Goal: Task Accomplishment & Management: Use online tool/utility

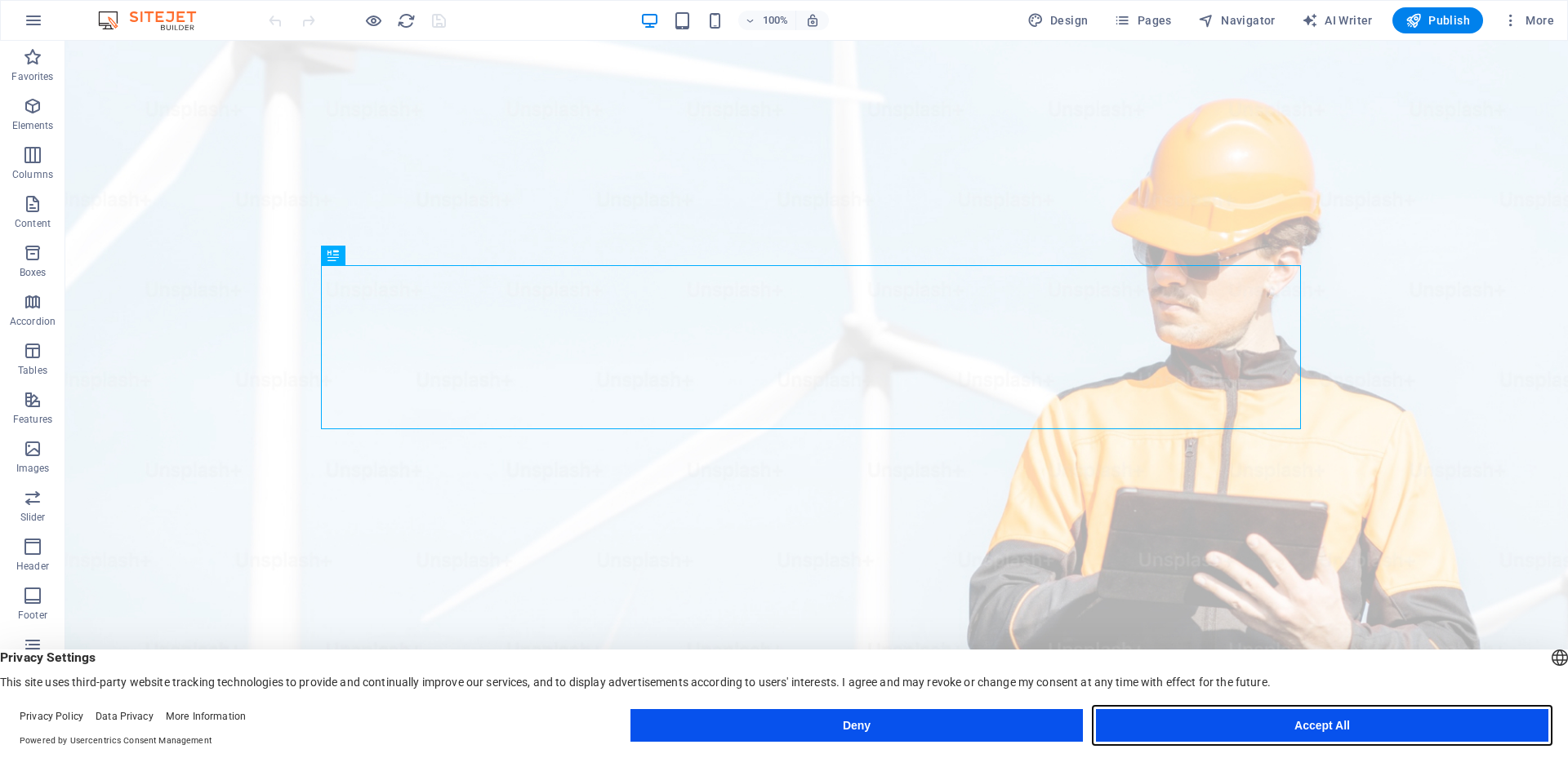
click at [1330, 722] on button "Accept All" at bounding box center [1322, 725] width 452 height 33
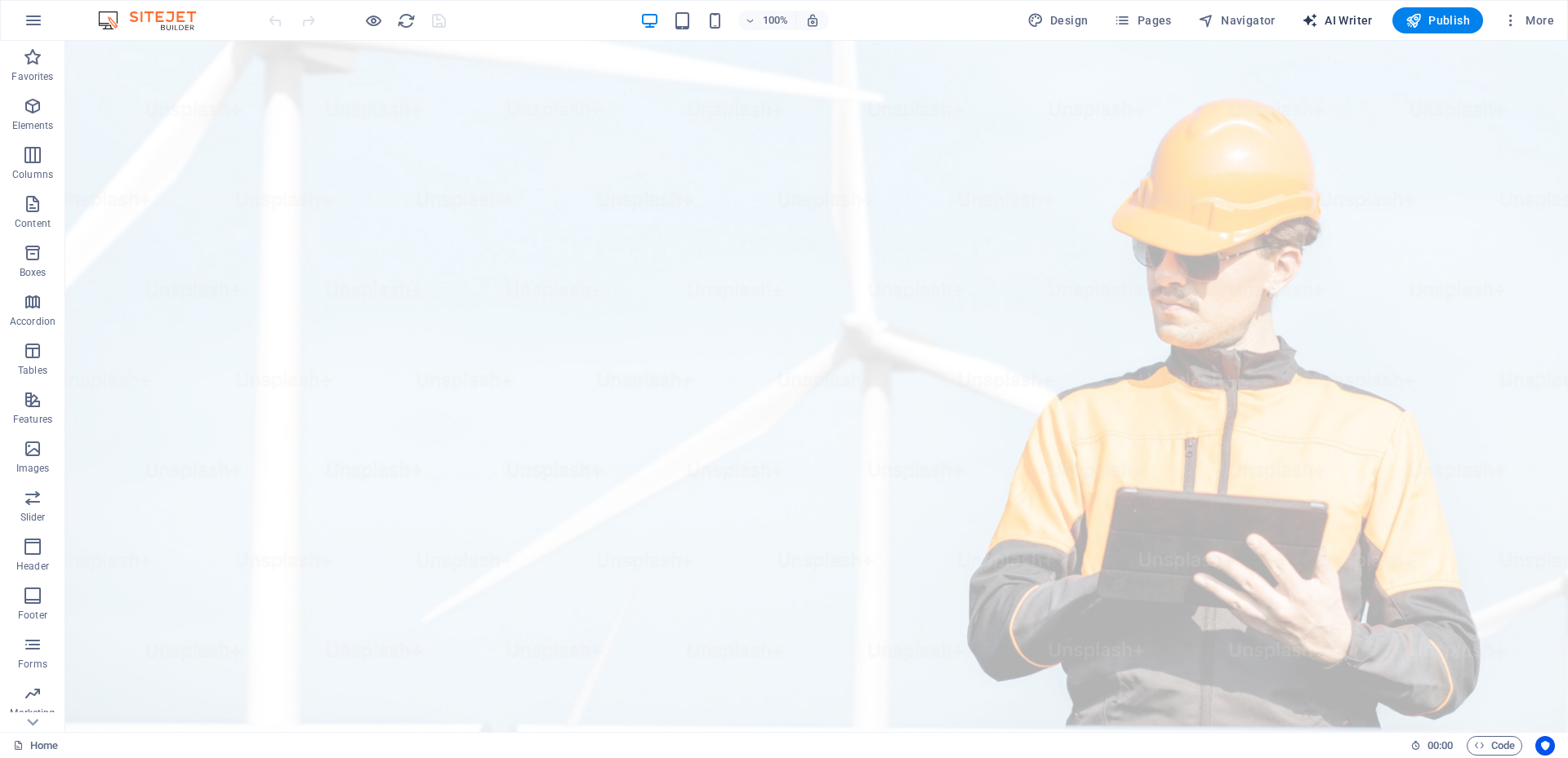
click at [1341, 22] on span "AI Writer" at bounding box center [1337, 20] width 71 height 16
select select "English"
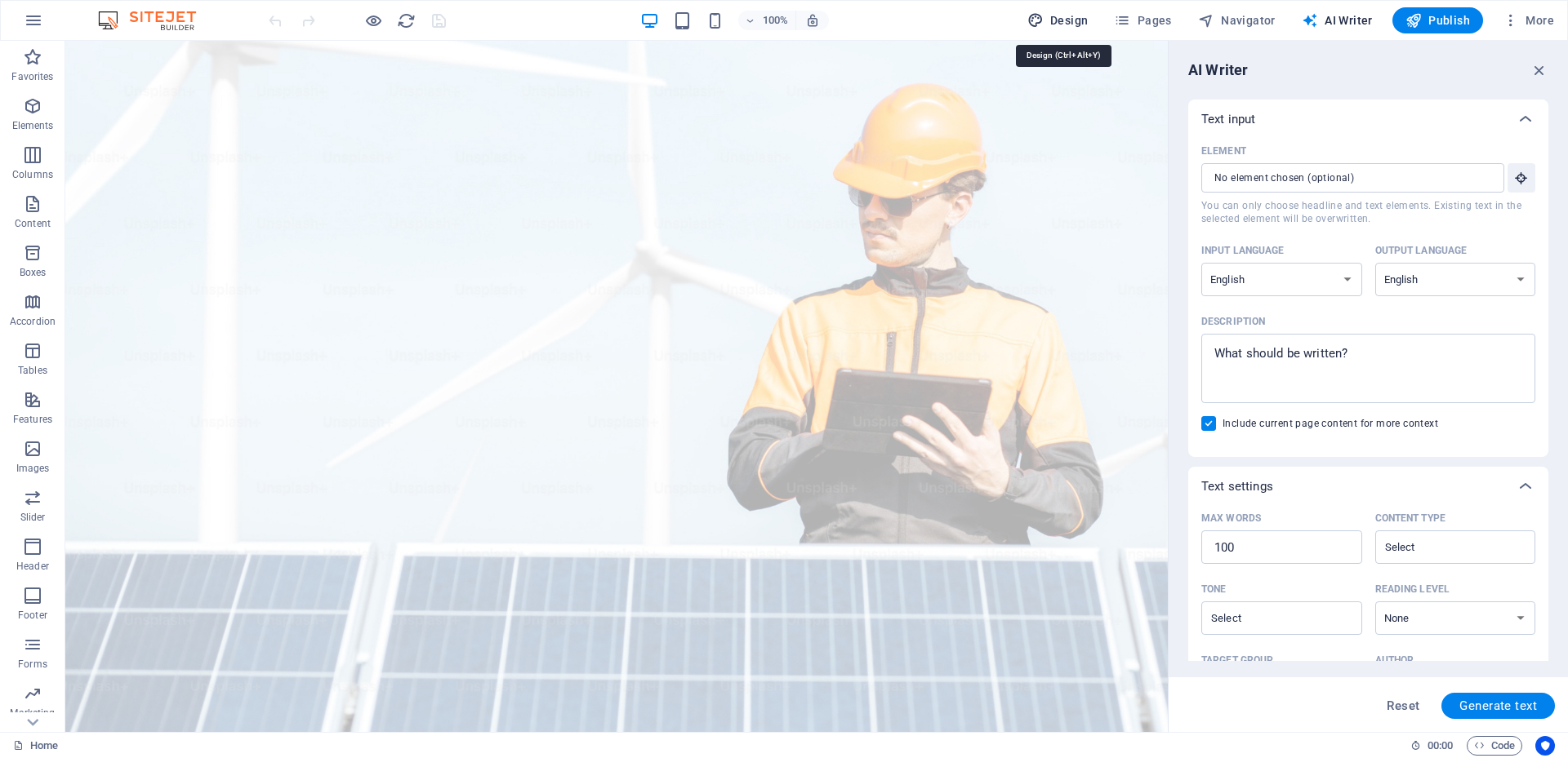
click at [1072, 28] on span "Design" at bounding box center [1058, 20] width 61 height 16
select select "px"
select select "400"
select select "px"
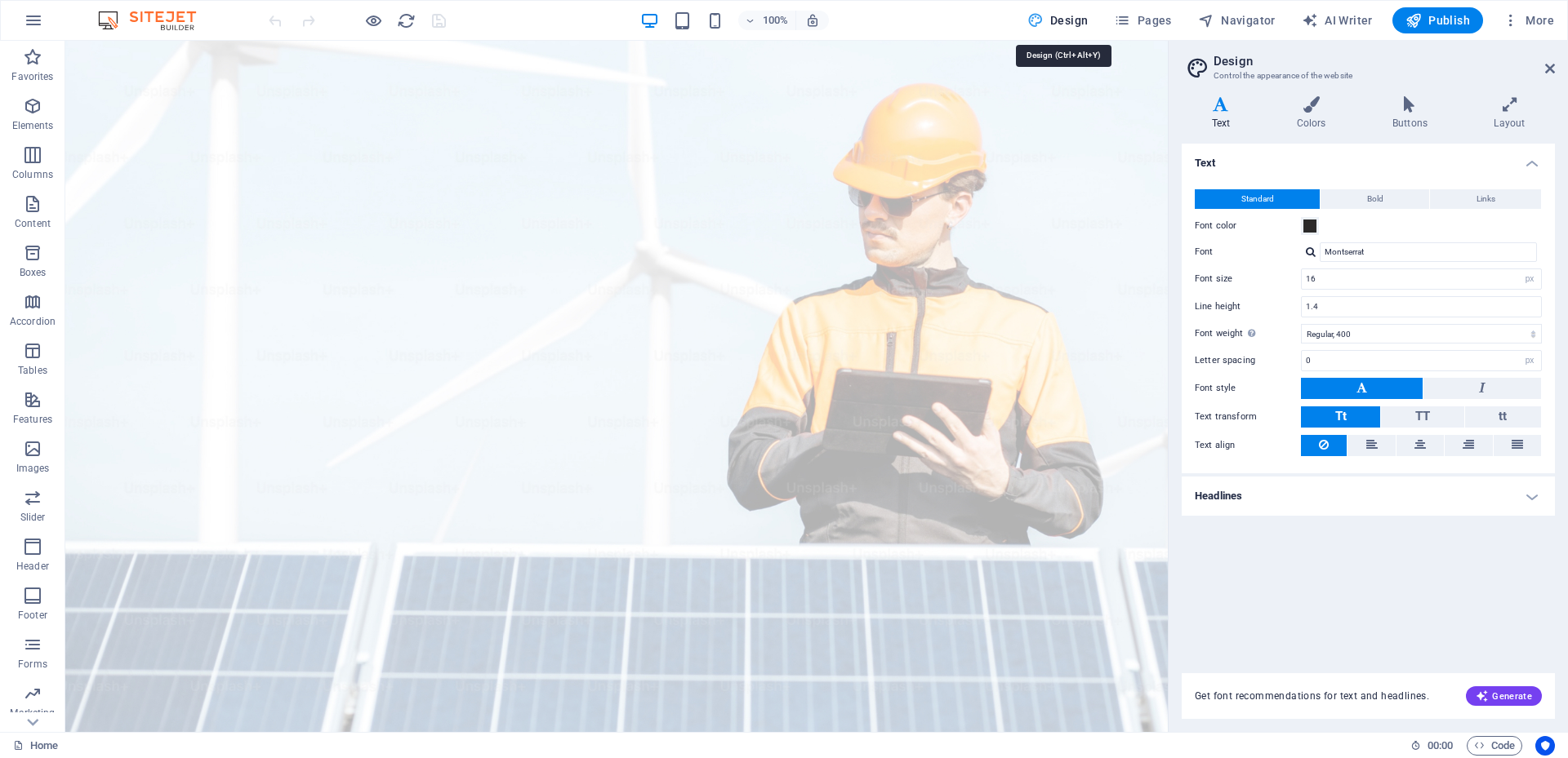
click at [1058, 29] on button "Design" at bounding box center [1058, 21] width 74 height 26
click at [1333, 14] on span "AI Writer" at bounding box center [1337, 20] width 71 height 16
select select "English"
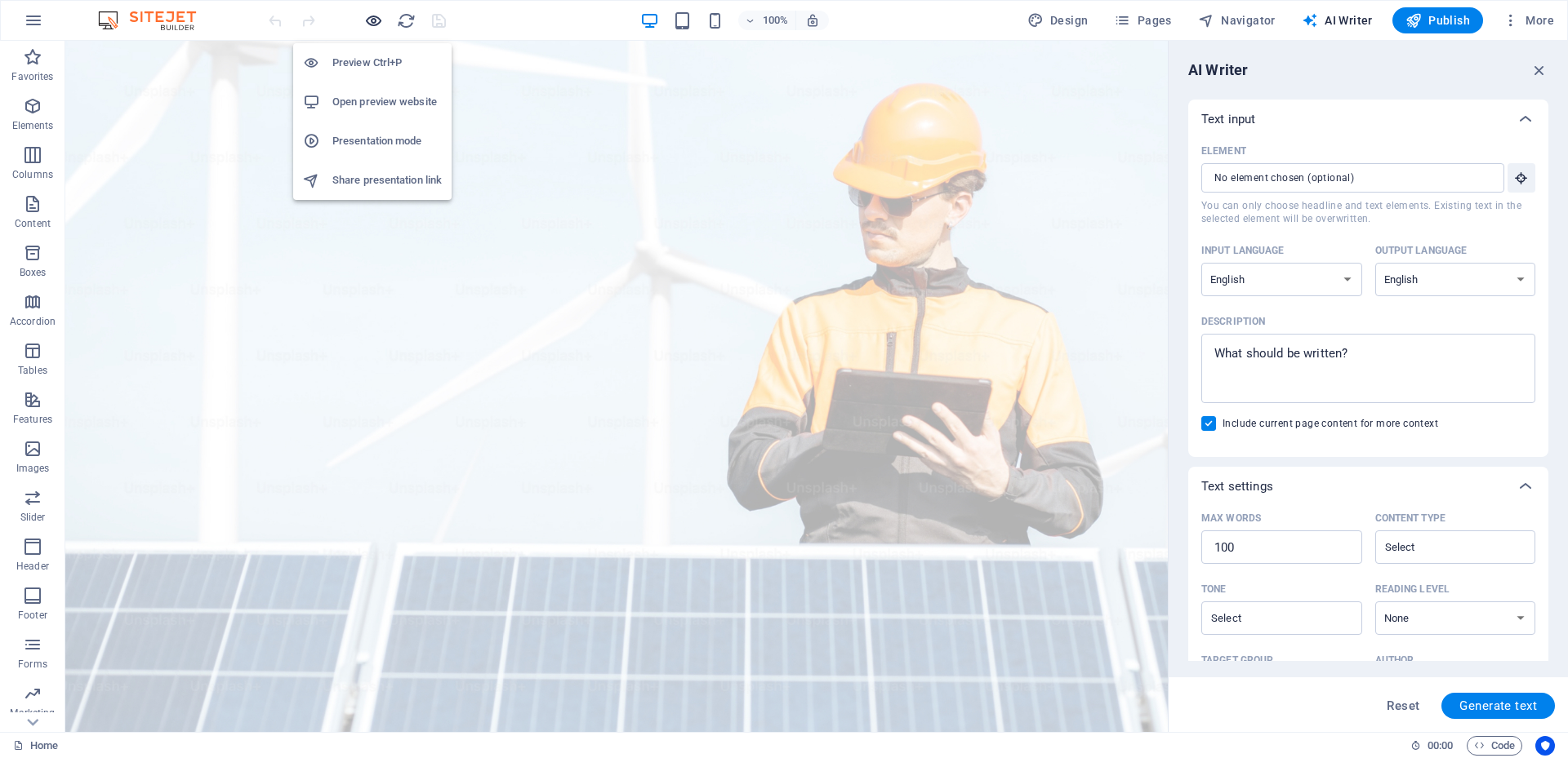
click at [374, 21] on icon "button" at bounding box center [373, 21] width 19 height 19
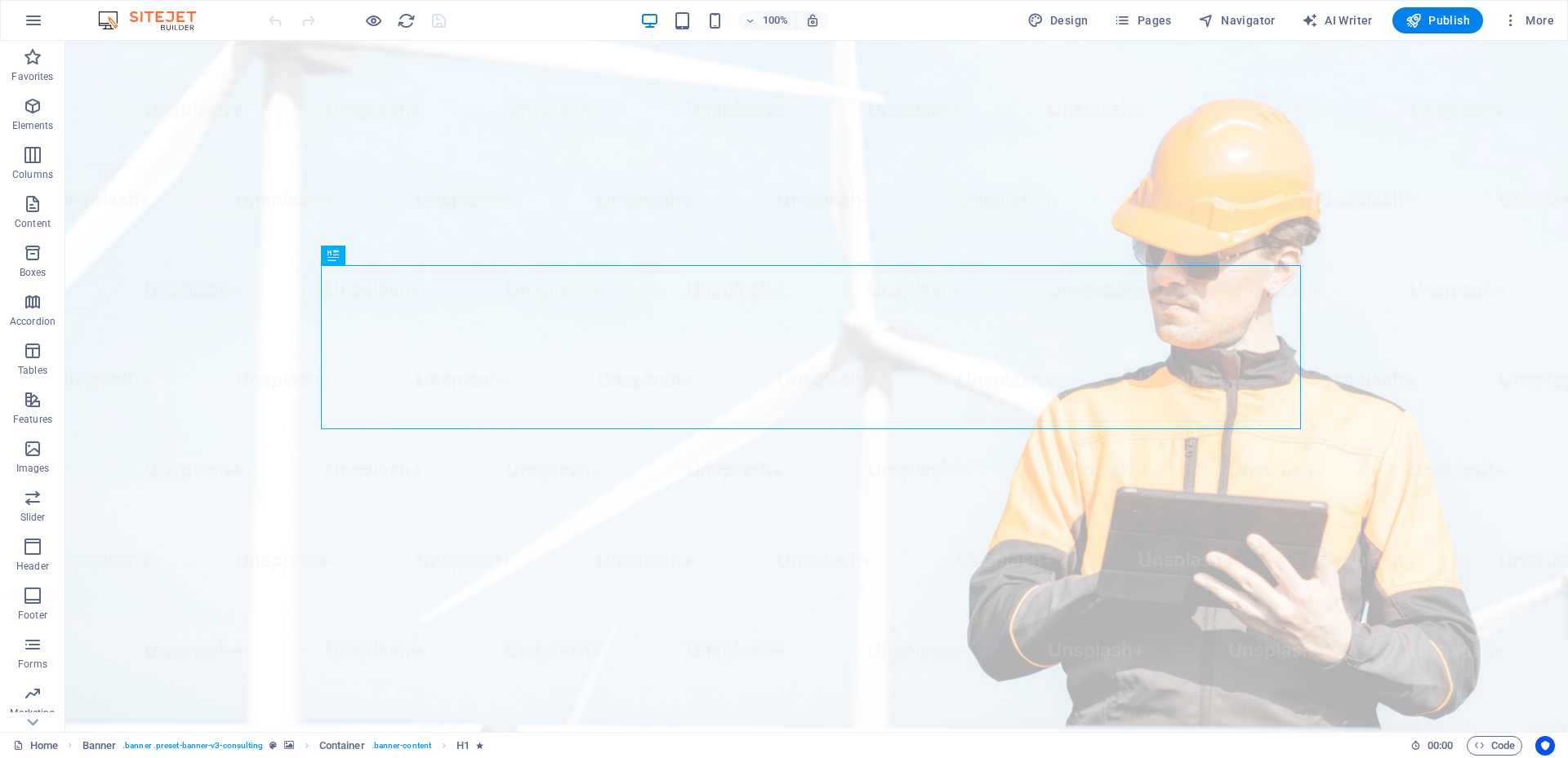
click at [101, 22] on img at bounding box center [155, 20] width 123 height 20
click at [30, 11] on icon "button" at bounding box center [33, 20] width 20 height 20
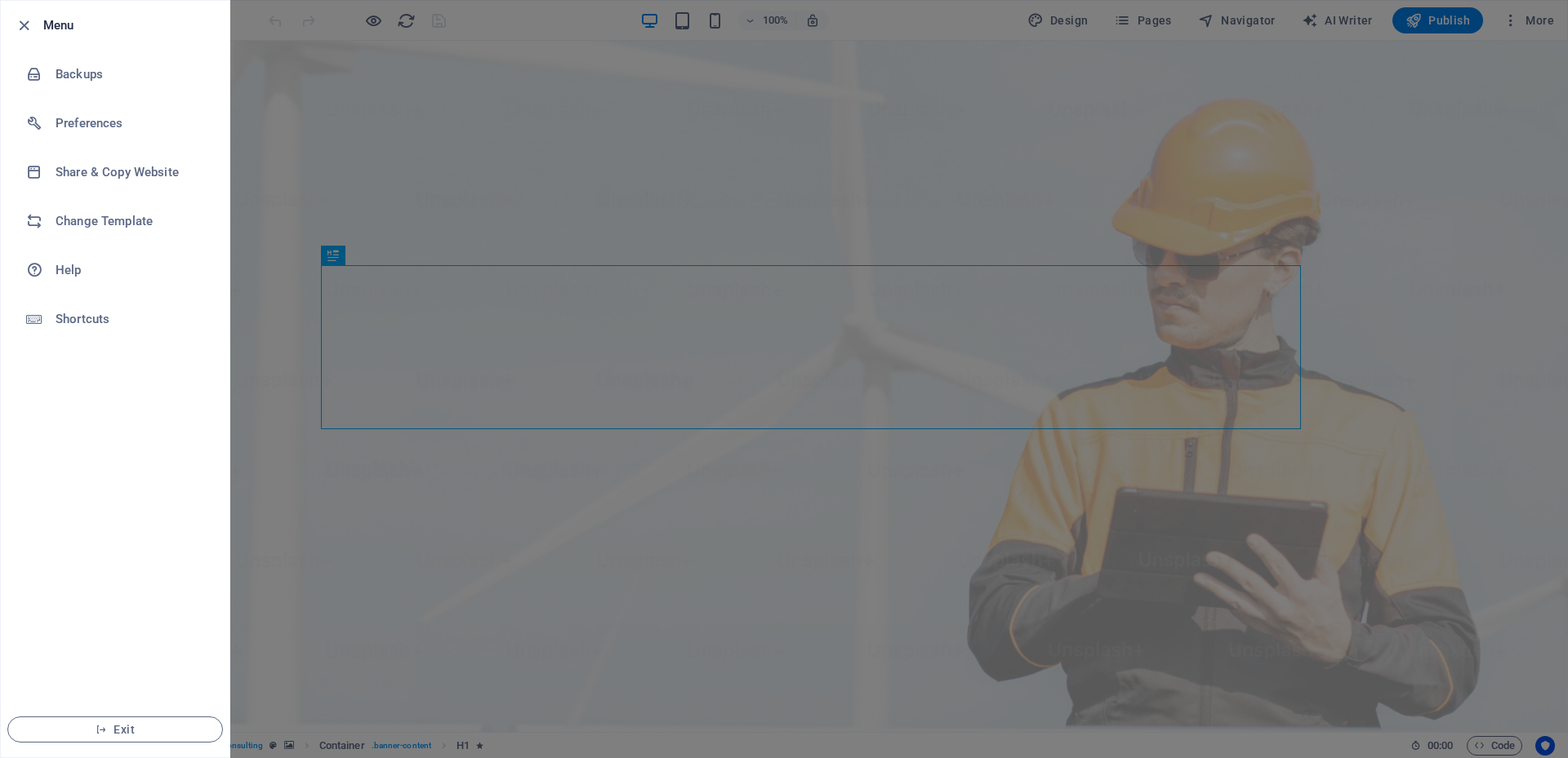
click at [277, 35] on div at bounding box center [784, 379] width 1568 height 758
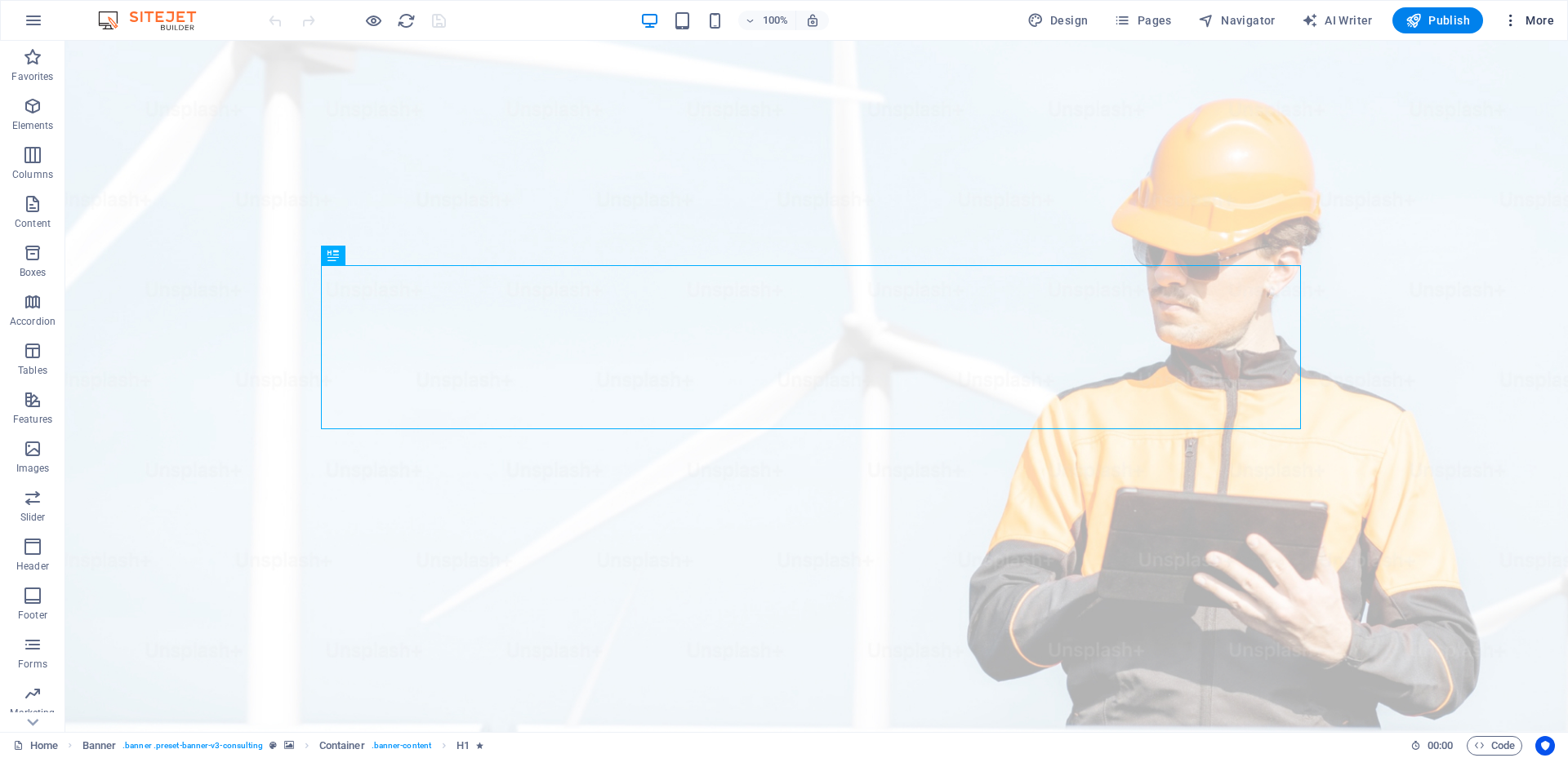
click at [1534, 23] on span "More" at bounding box center [1528, 20] width 52 height 16
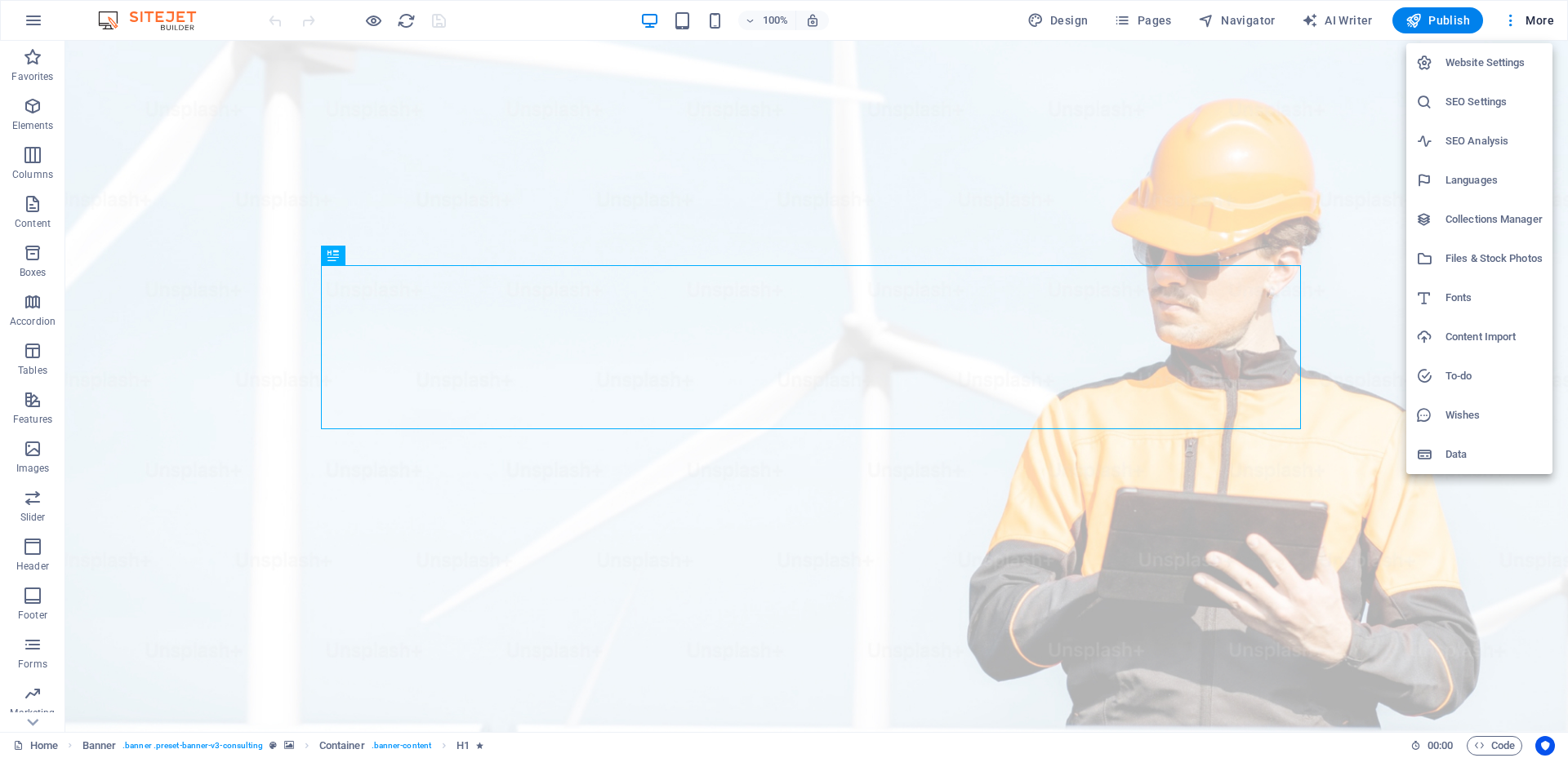
click at [1455, 375] on h6 "To-do" at bounding box center [1494, 376] width 98 height 20
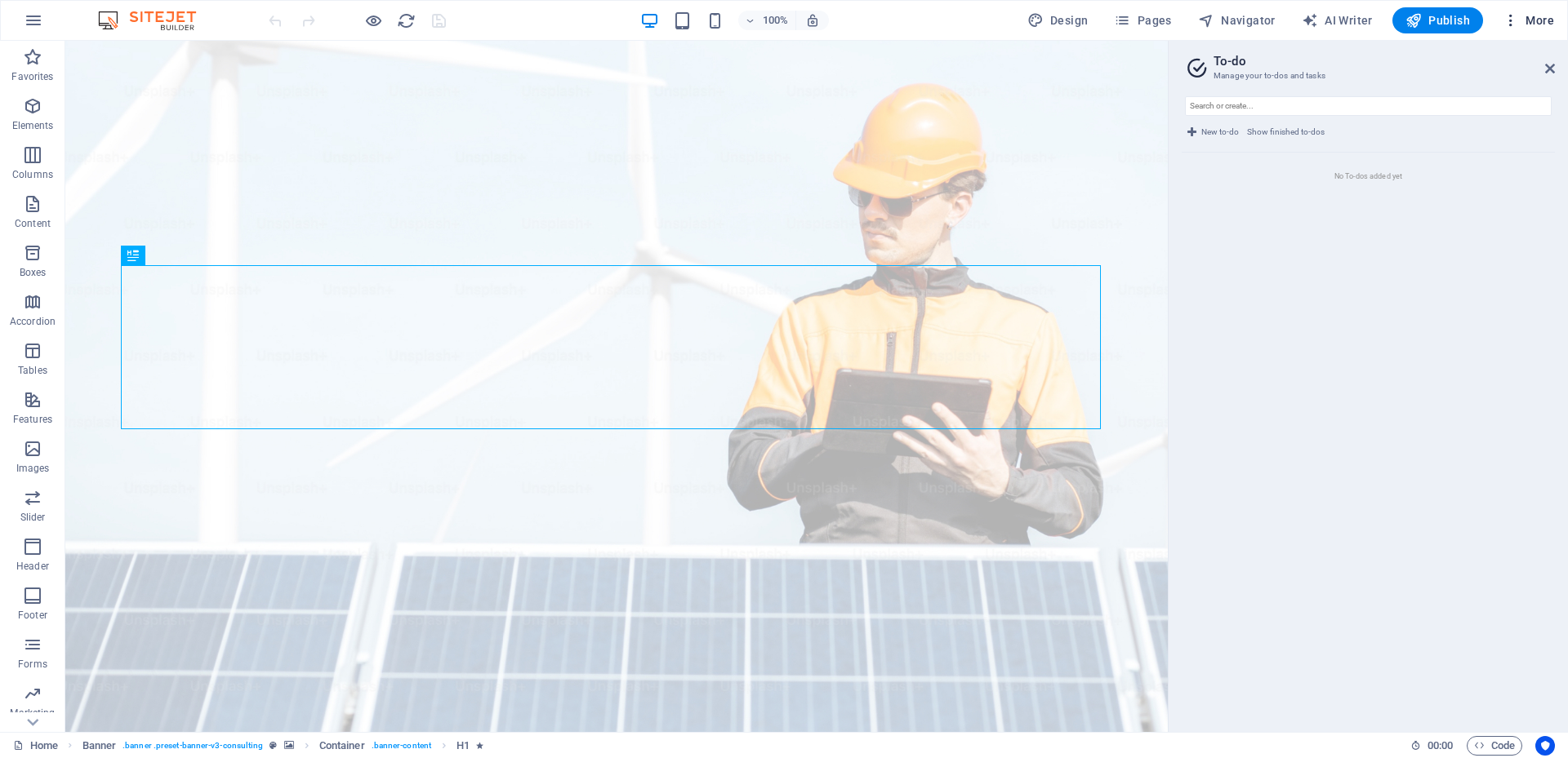
click at [1551, 21] on span "More" at bounding box center [1528, 20] width 52 height 16
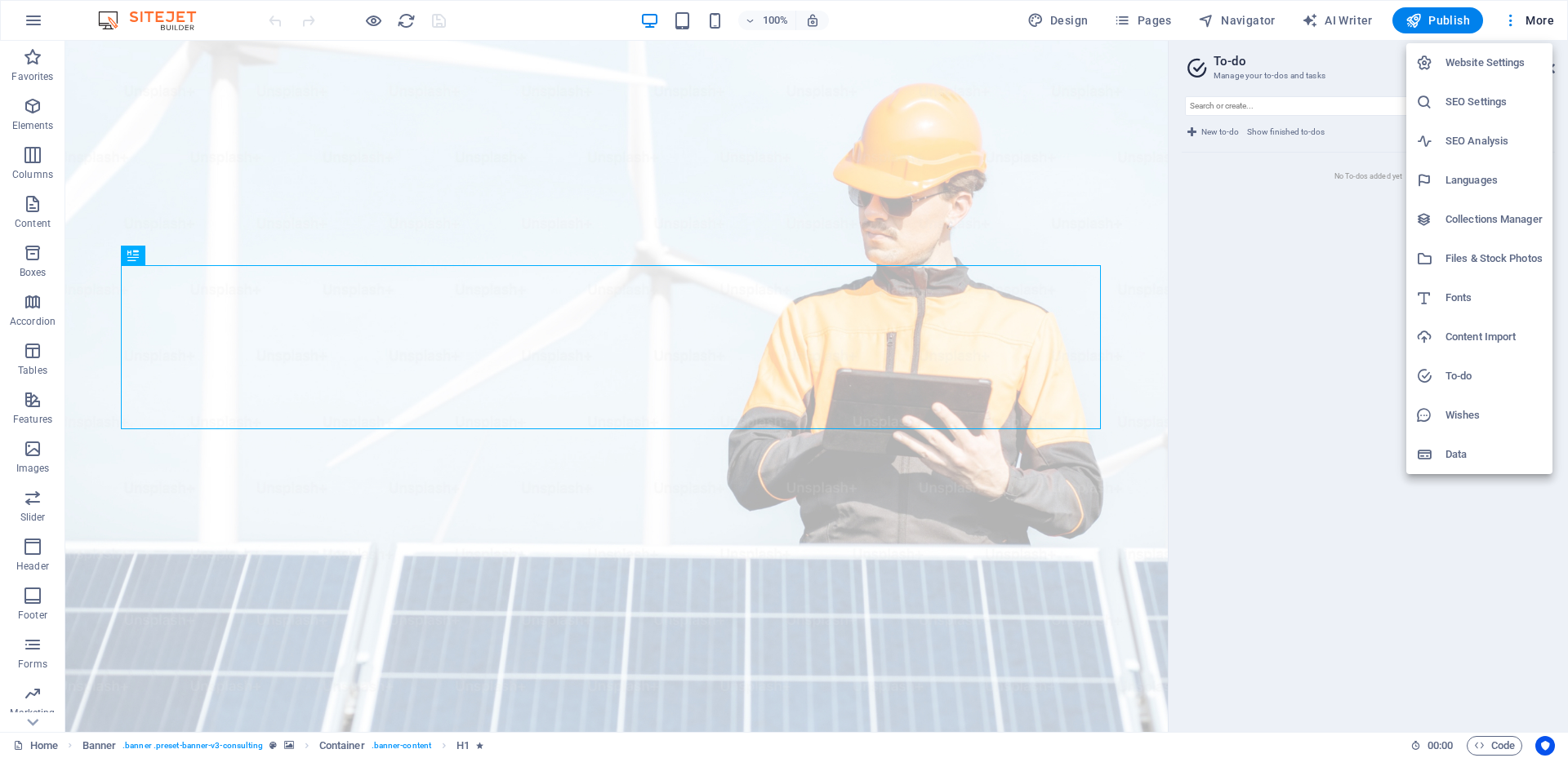
click at [1460, 143] on h6 "SEO Analysis" at bounding box center [1494, 141] width 98 height 20
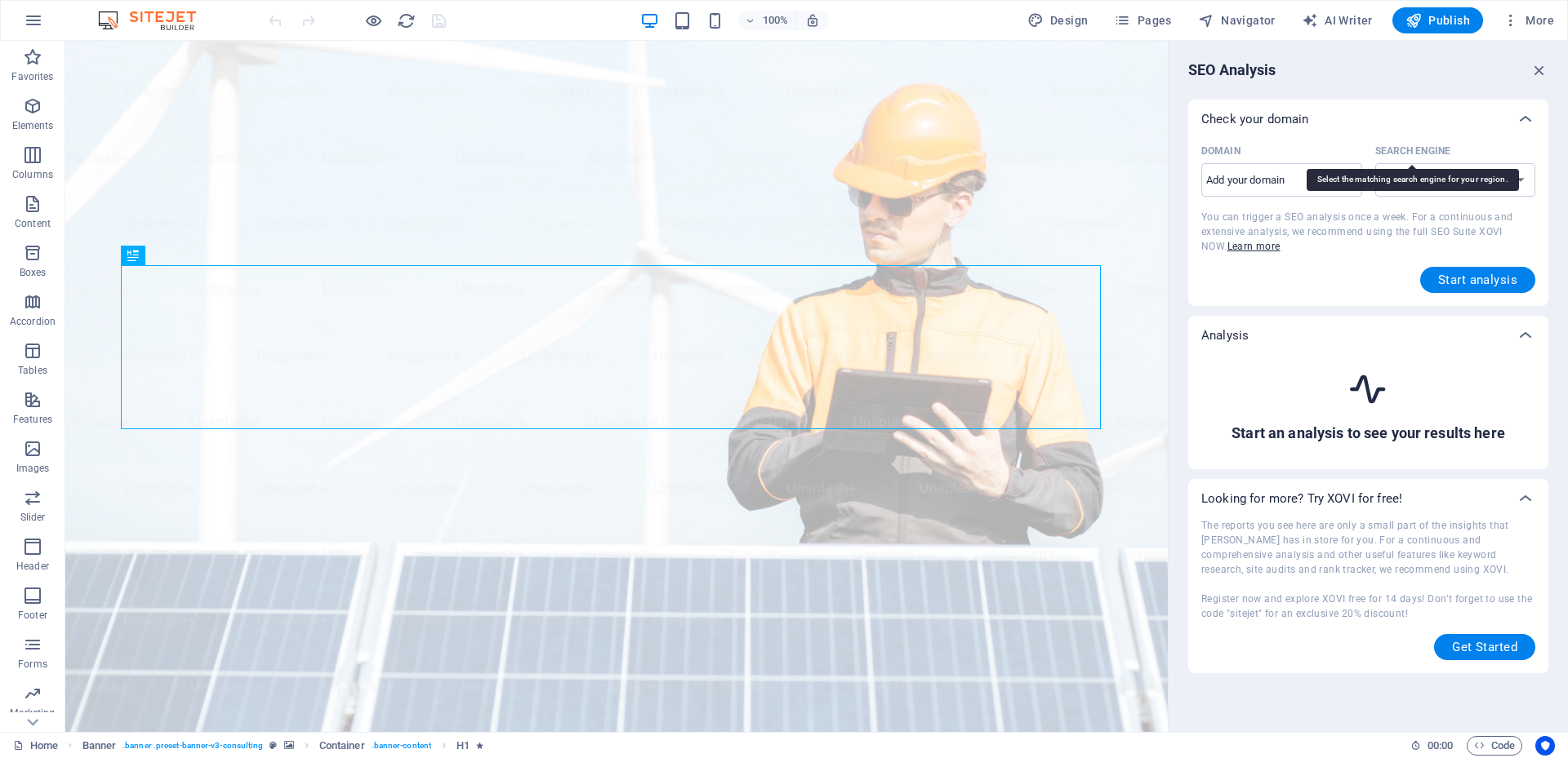
select select "[DOMAIN_NAME]"
click at [1541, 69] on icon "button" at bounding box center [1538, 69] width 18 height 18
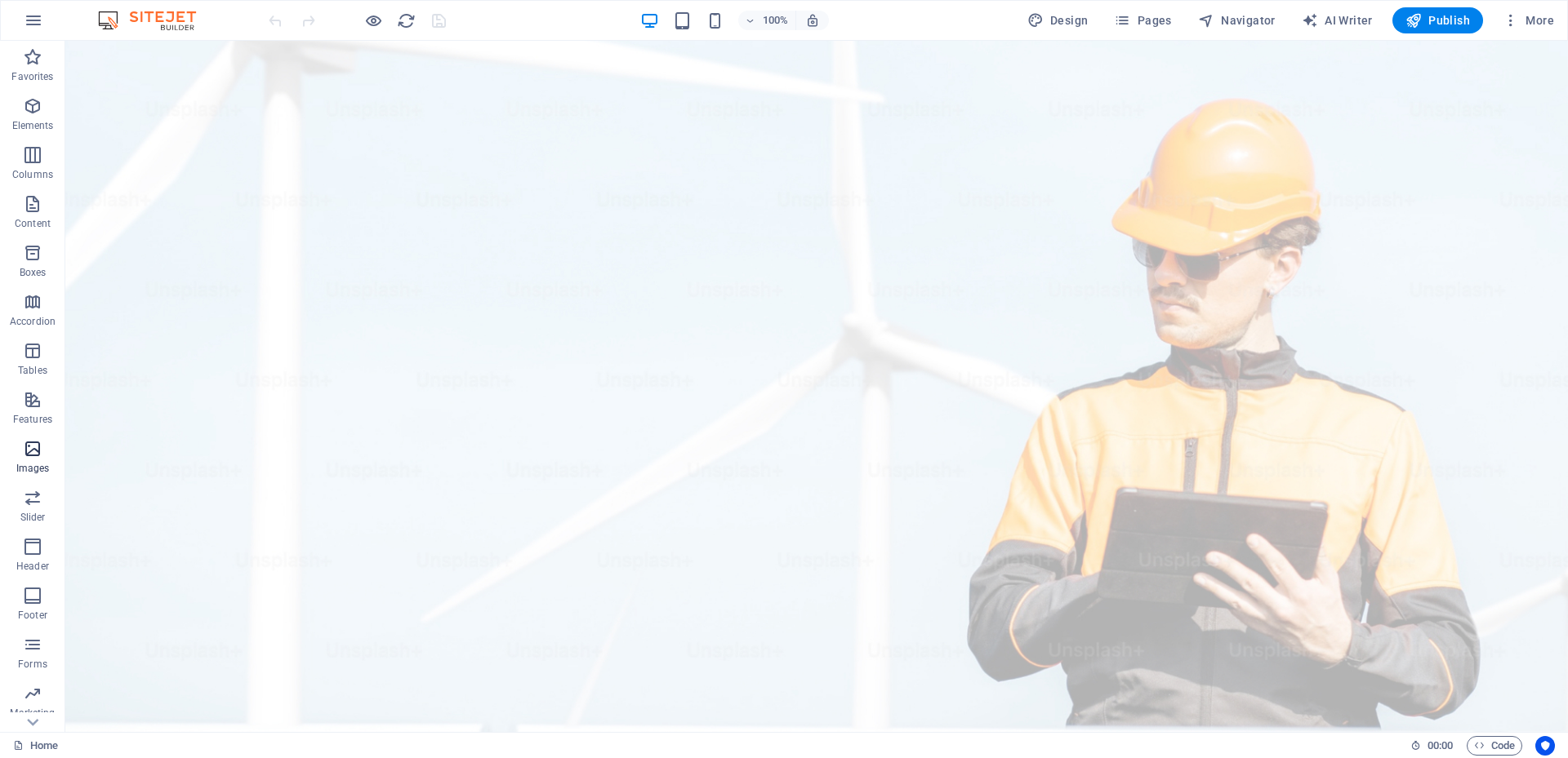
click at [33, 468] on p "Images" at bounding box center [33, 468] width 34 height 13
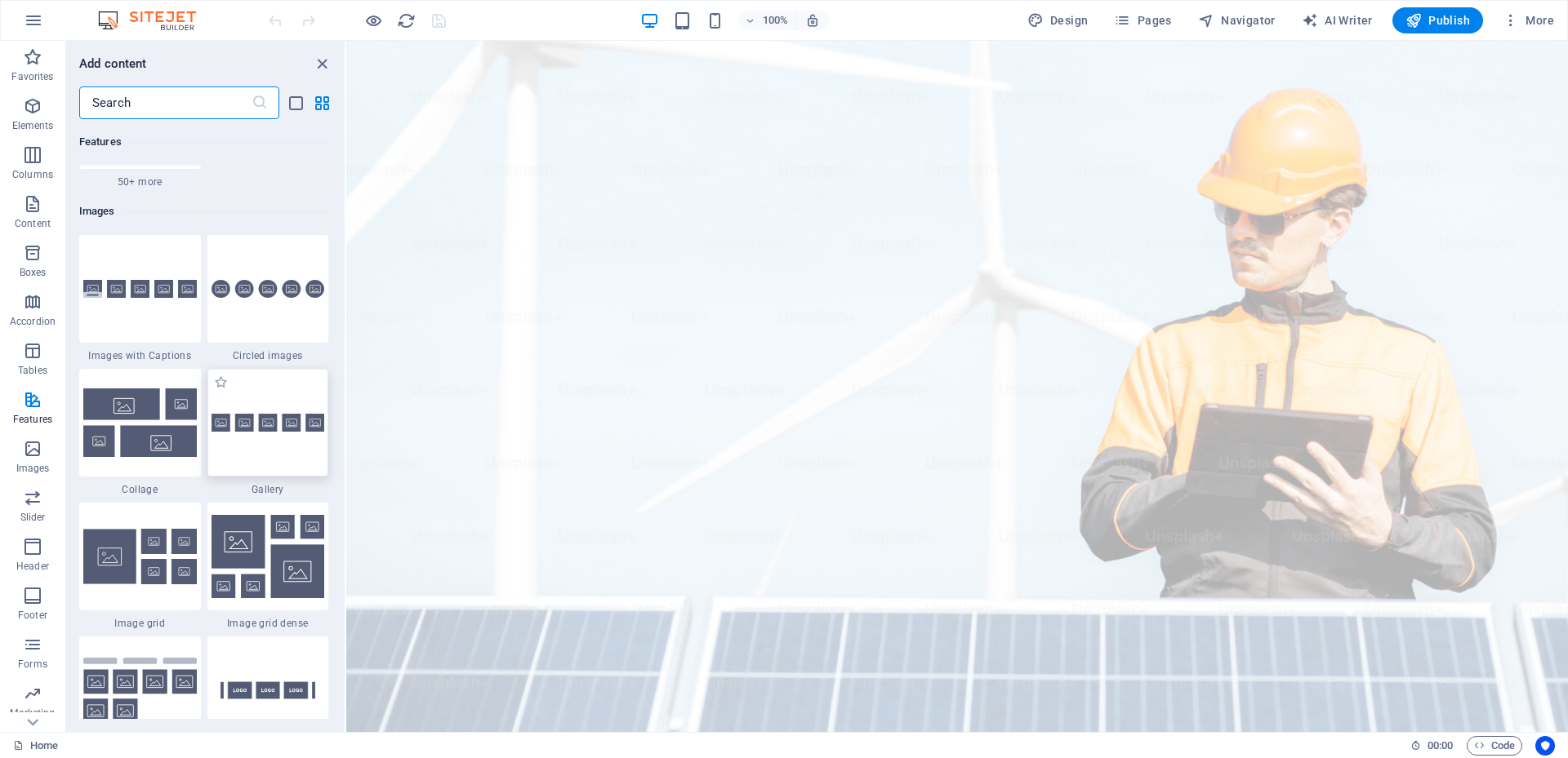
scroll to position [8194, 0]
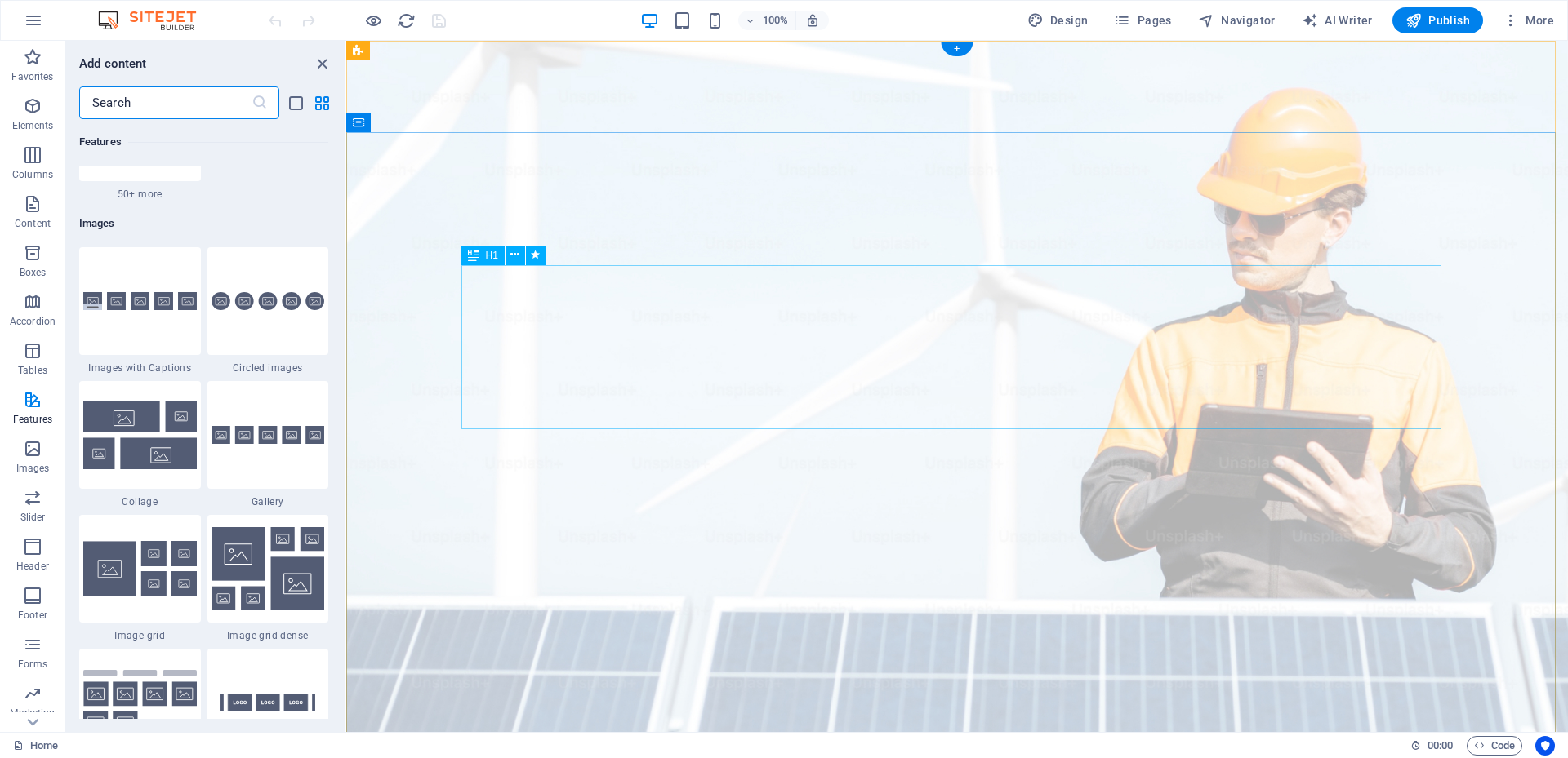
drag, startPoint x: 518, startPoint y: 579, endPoint x: 524, endPoint y: 612, distance: 33.5
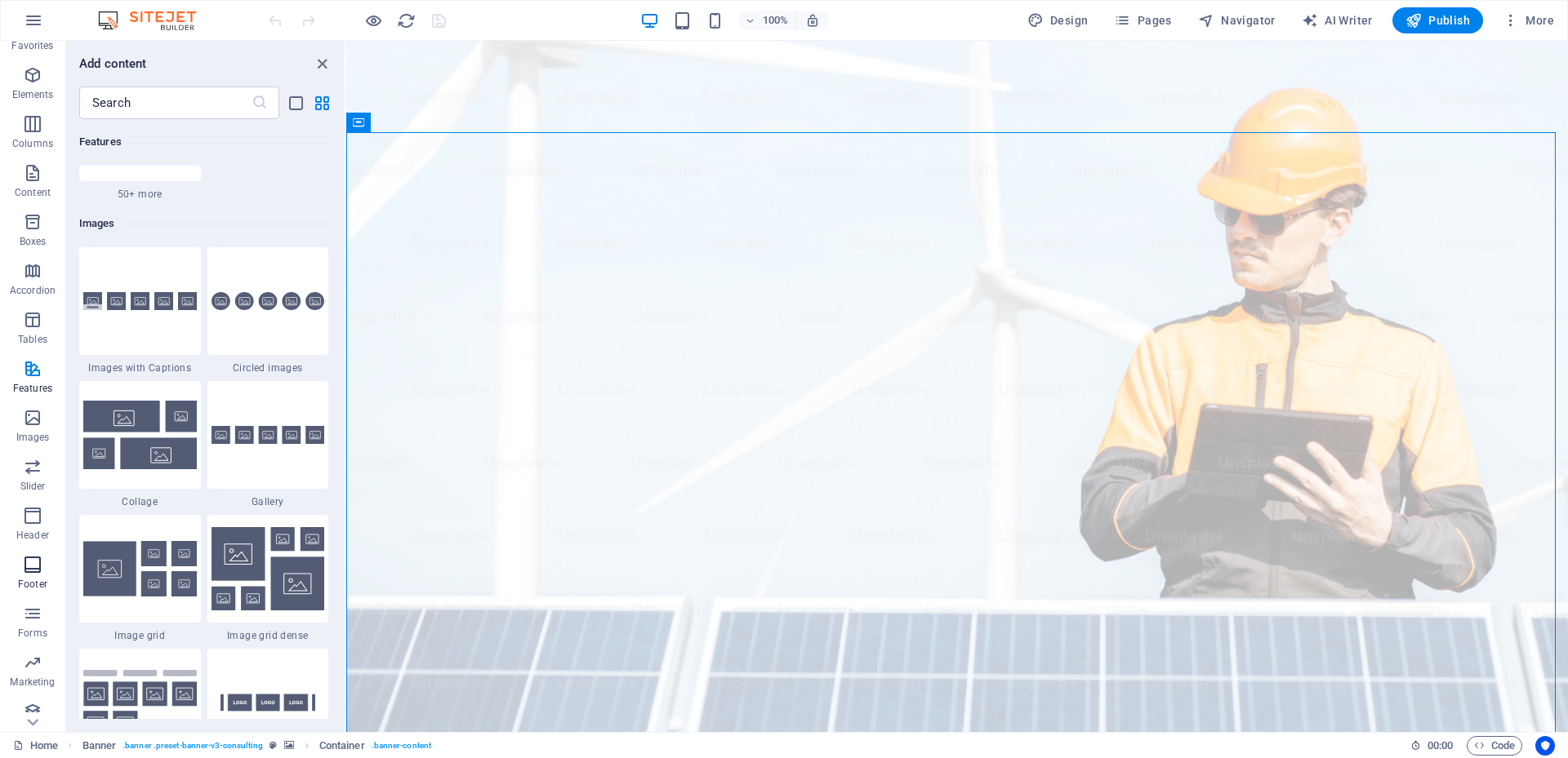
scroll to position [43, 0]
click at [29, 675] on p "Marketing" at bounding box center [32, 670] width 45 height 13
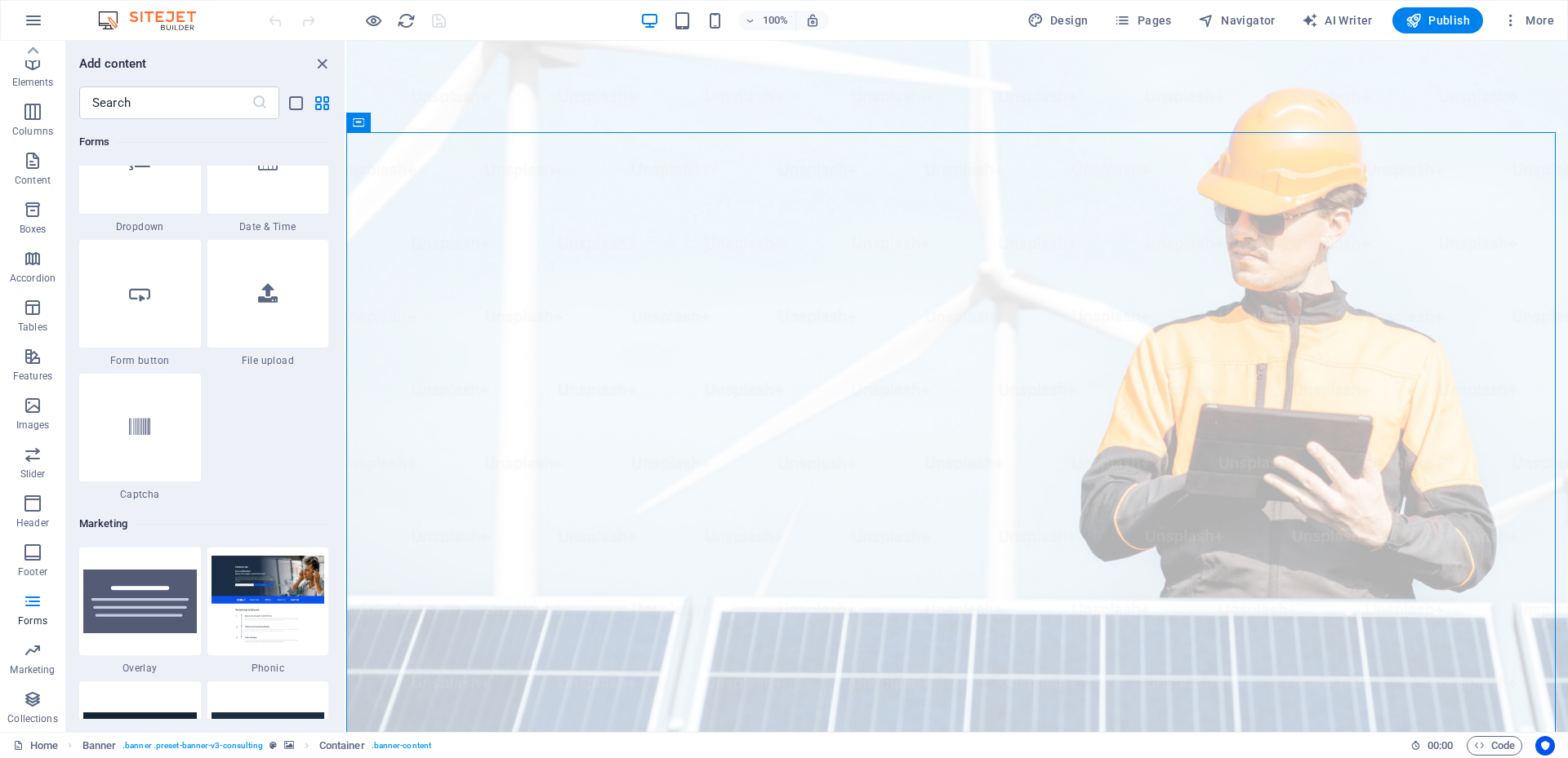
scroll to position [12969, 0]
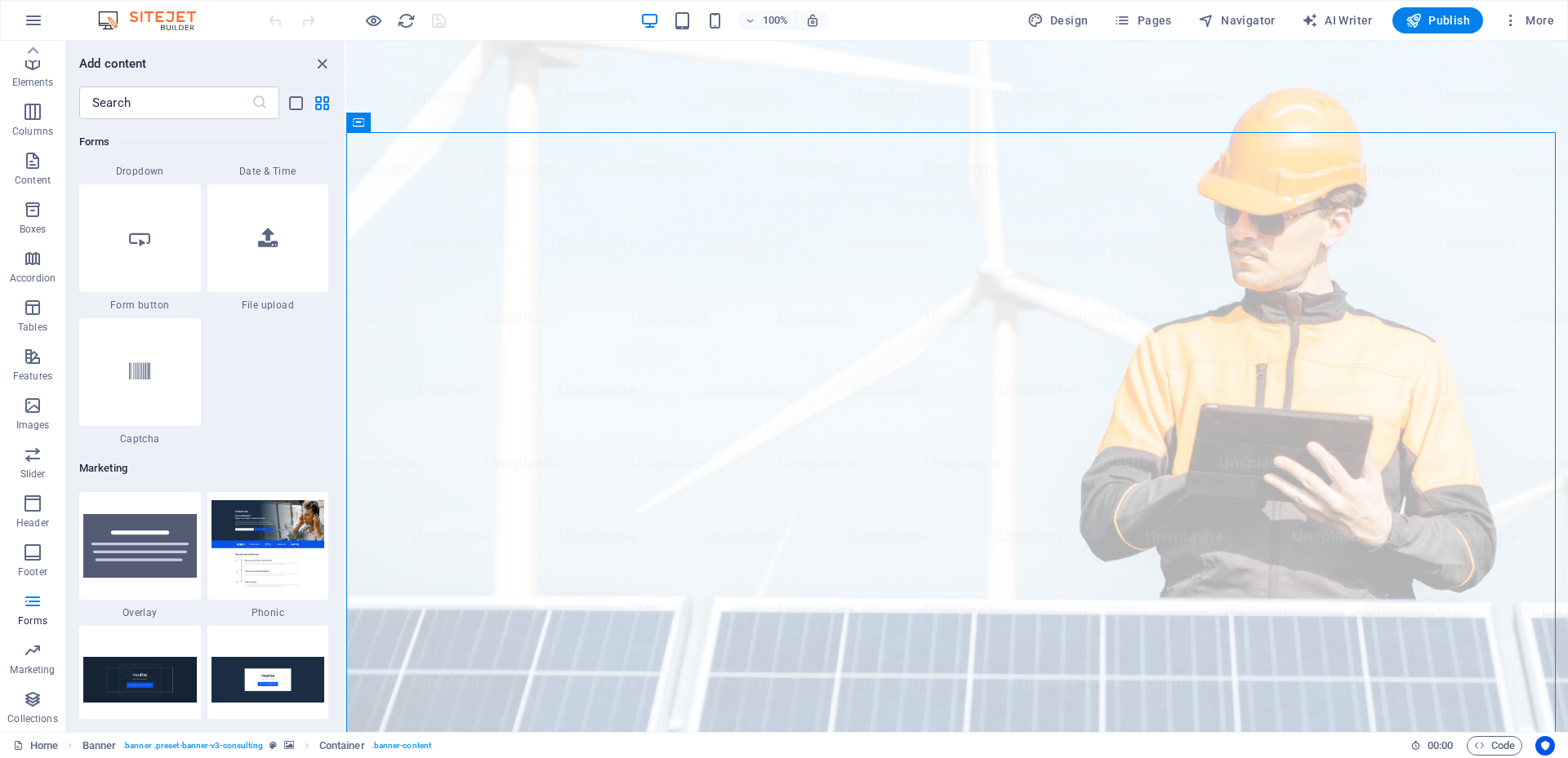
click at [251, 519] on img at bounding box center [267, 545] width 114 height 91
drag, startPoint x: 732, startPoint y: 538, endPoint x: 763, endPoint y: 488, distance: 58.8
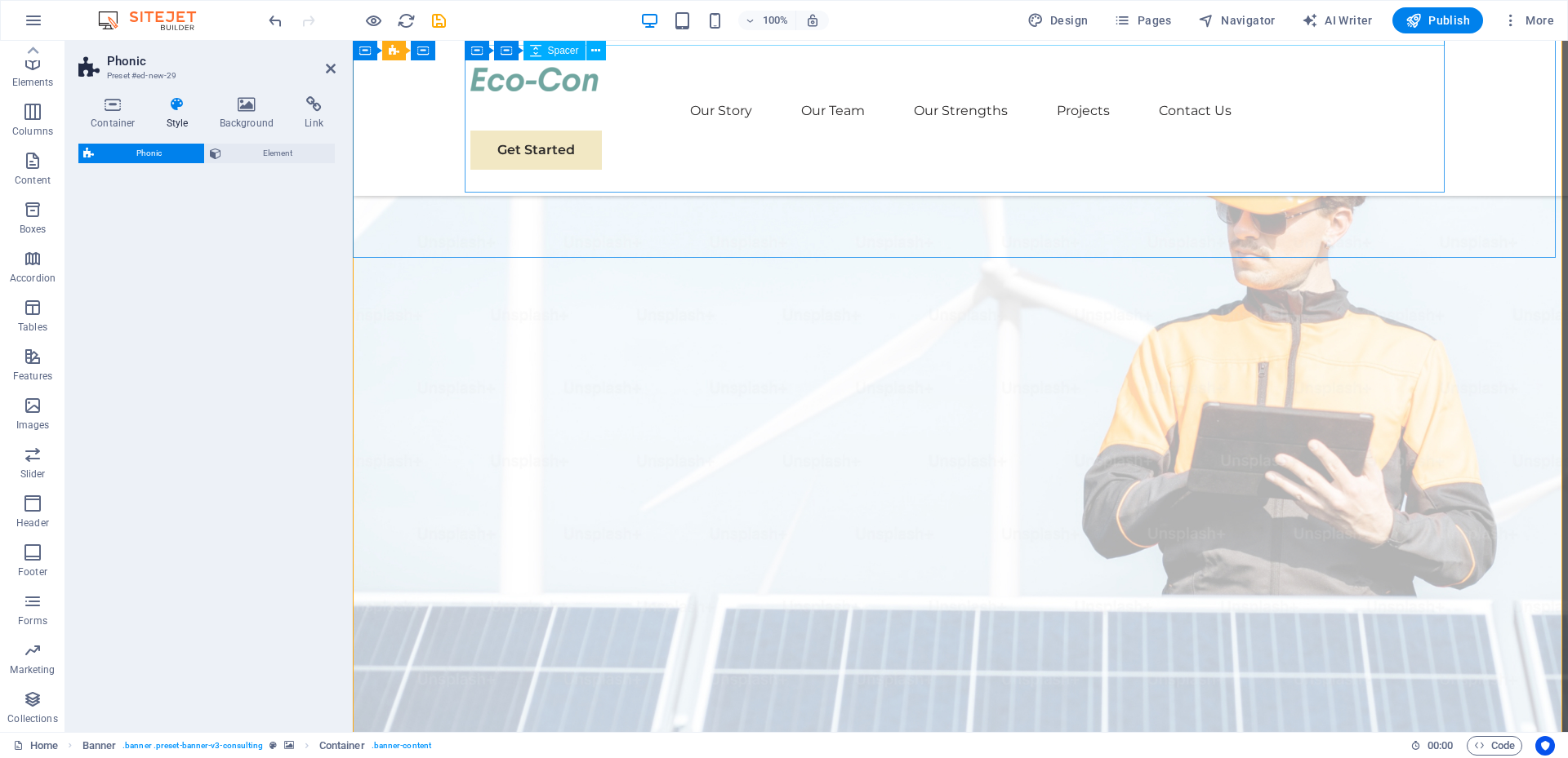
select select "%"
select select "rem"
select select "px"
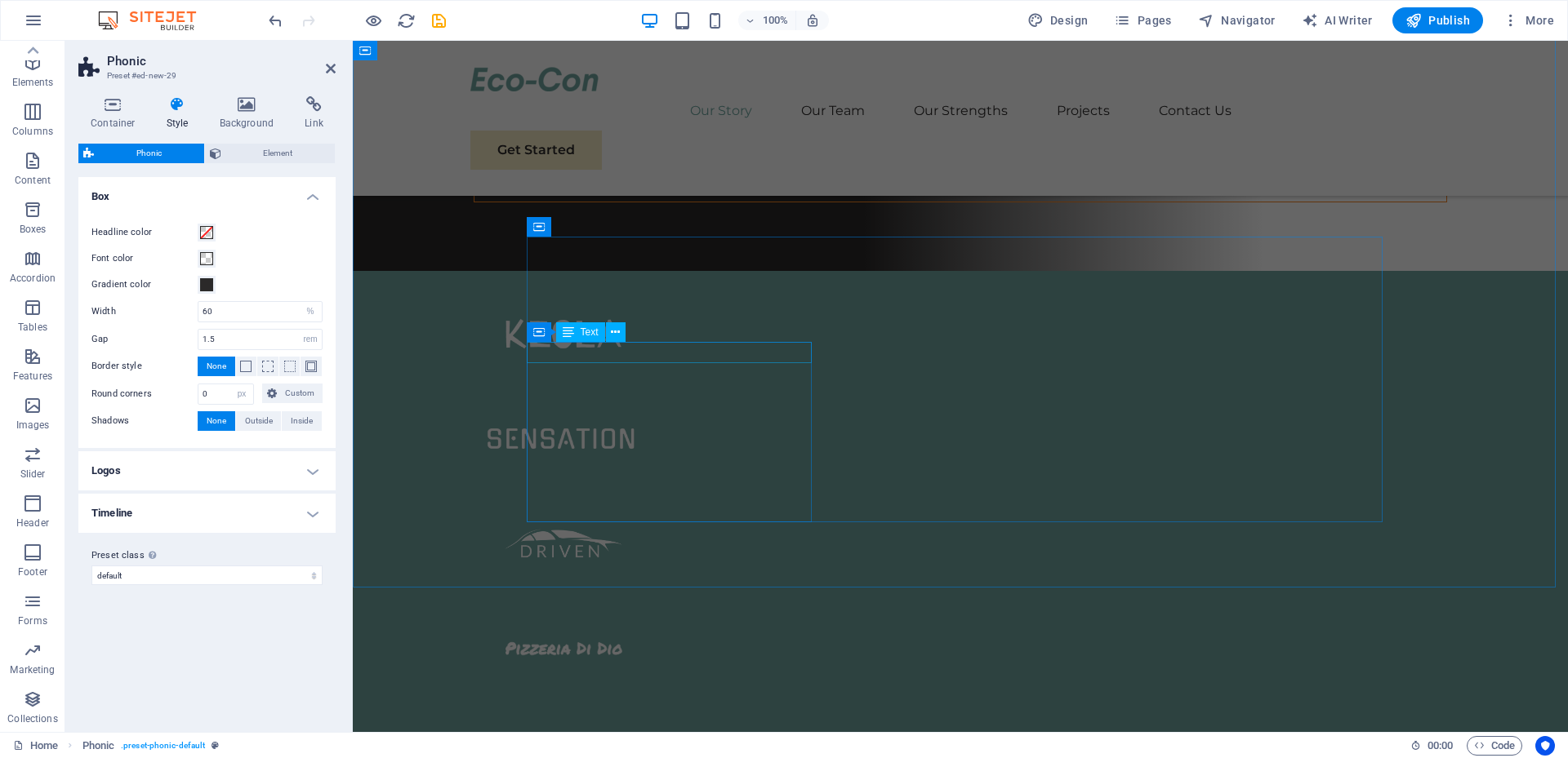
scroll to position [2612, 0]
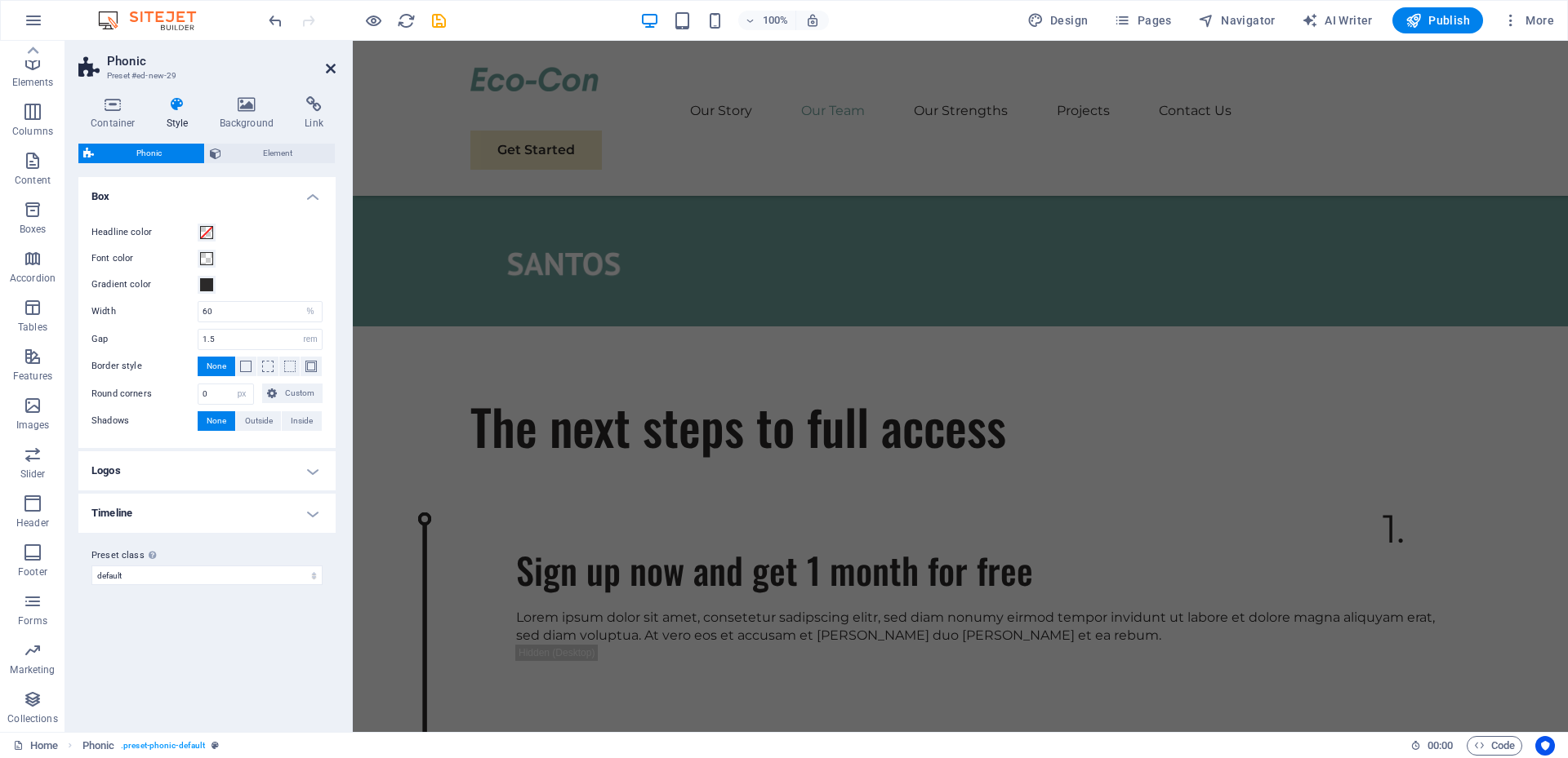
click at [330, 69] on icon at bounding box center [330, 68] width 9 height 13
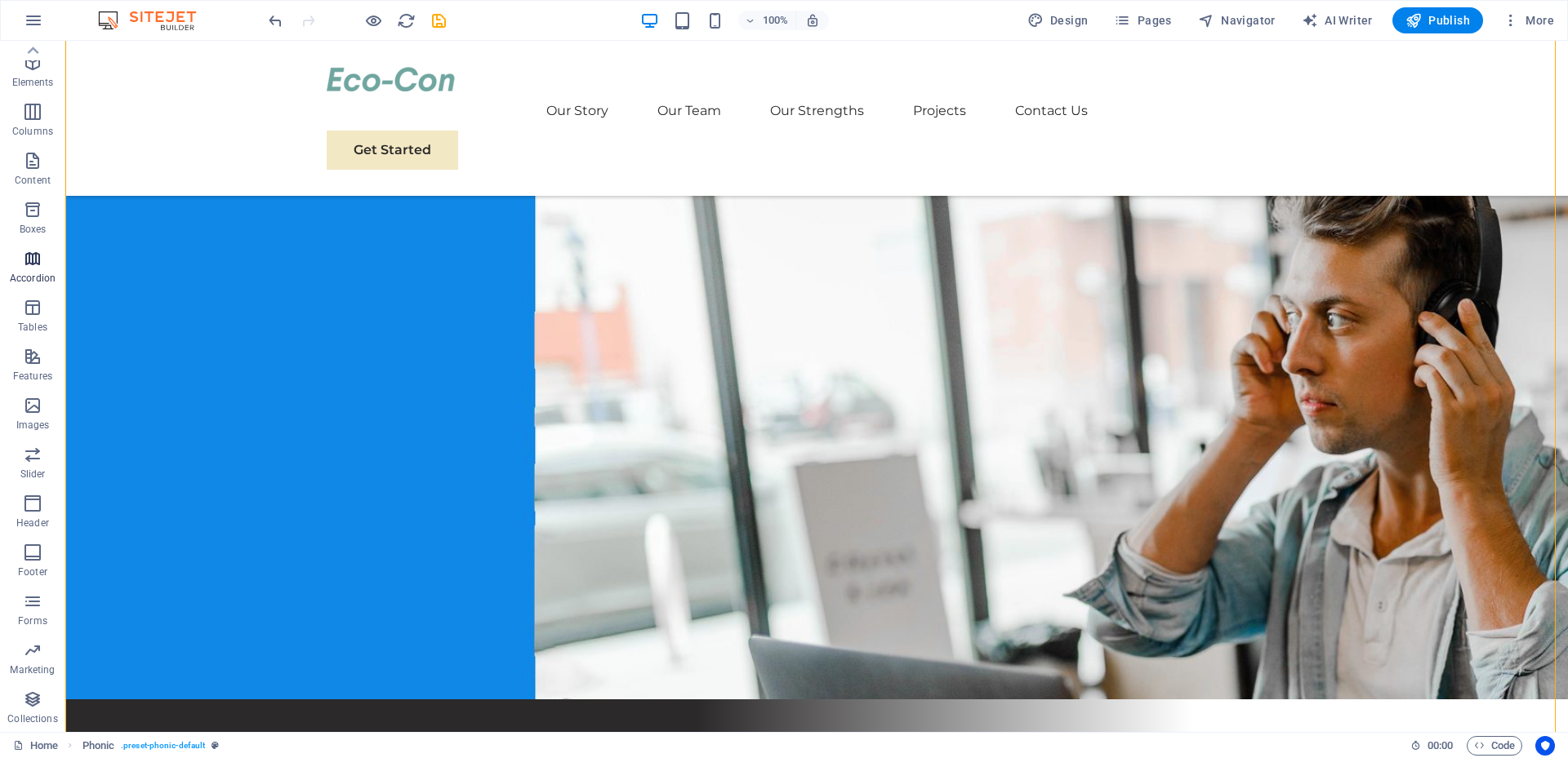
scroll to position [0, 0]
click at [45, 742] on link "Home" at bounding box center [36, 746] width 45 height 20
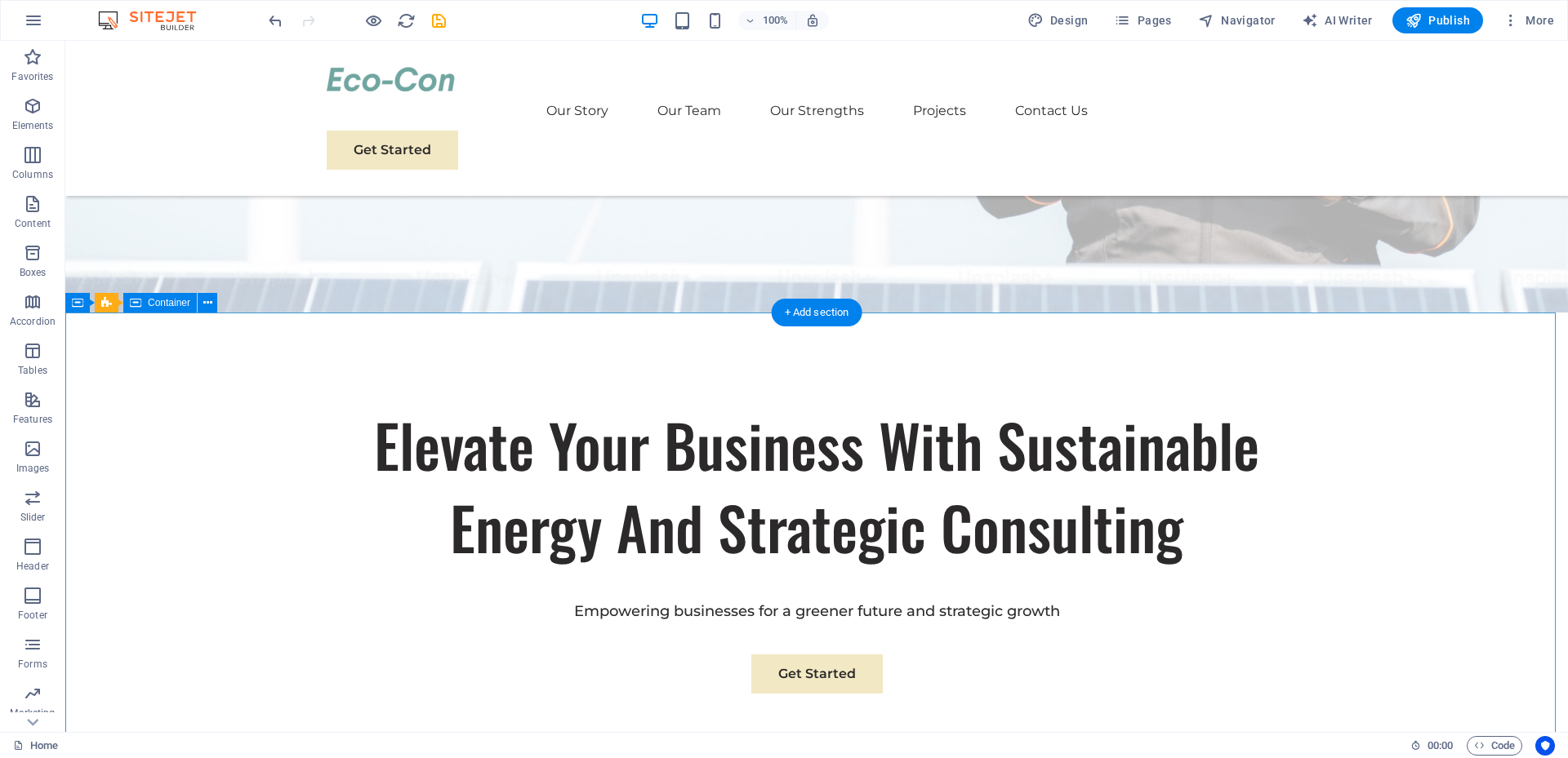
scroll to position [490, 0]
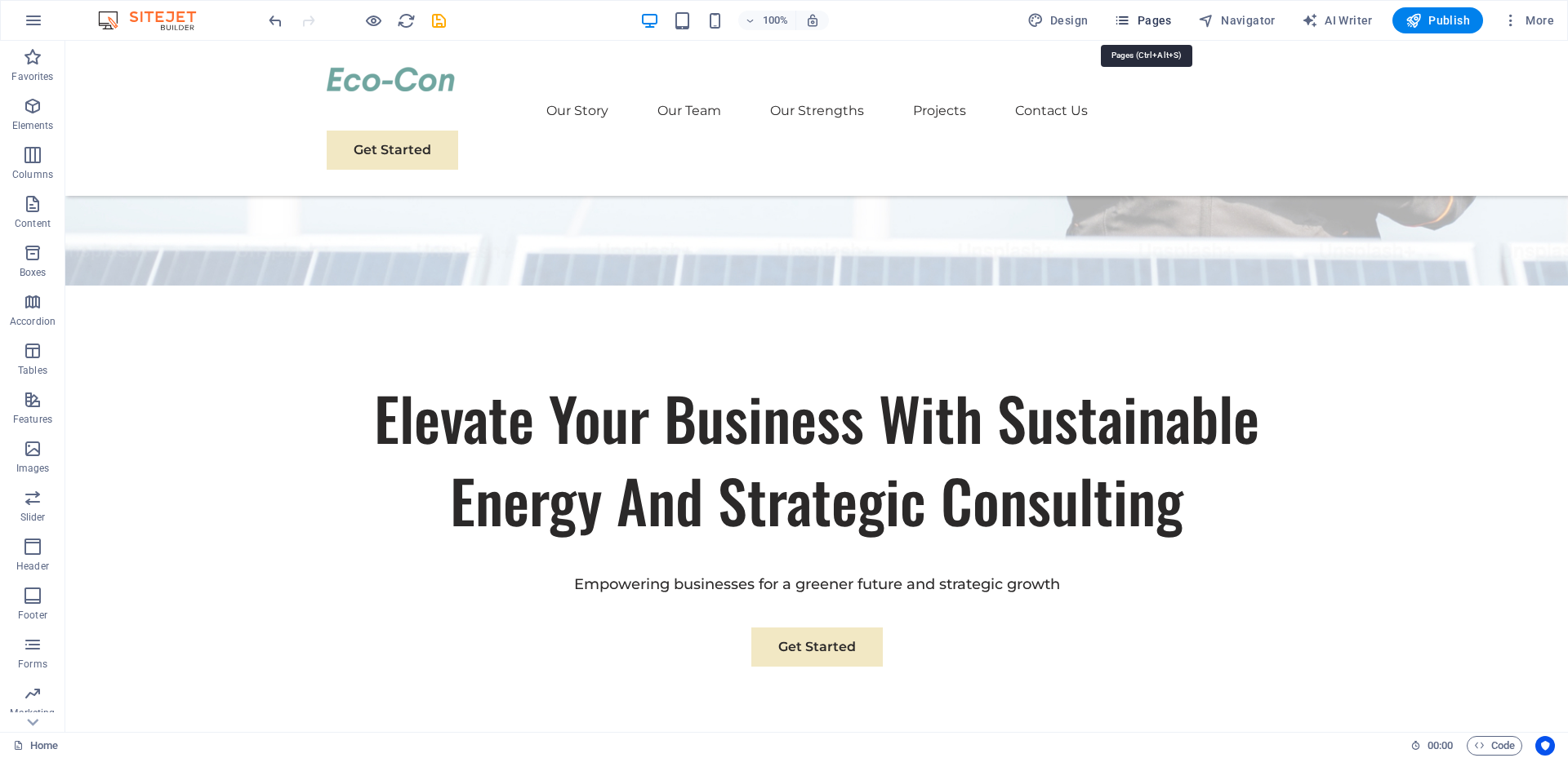
click at [1144, 23] on span "Pages" at bounding box center [1142, 20] width 57 height 16
drag, startPoint x: 1121, startPoint y: 13, endPoint x: 606, endPoint y: 294, distance: 586.7
click at [1121, 13] on icon "button" at bounding box center [1121, 20] width 16 height 16
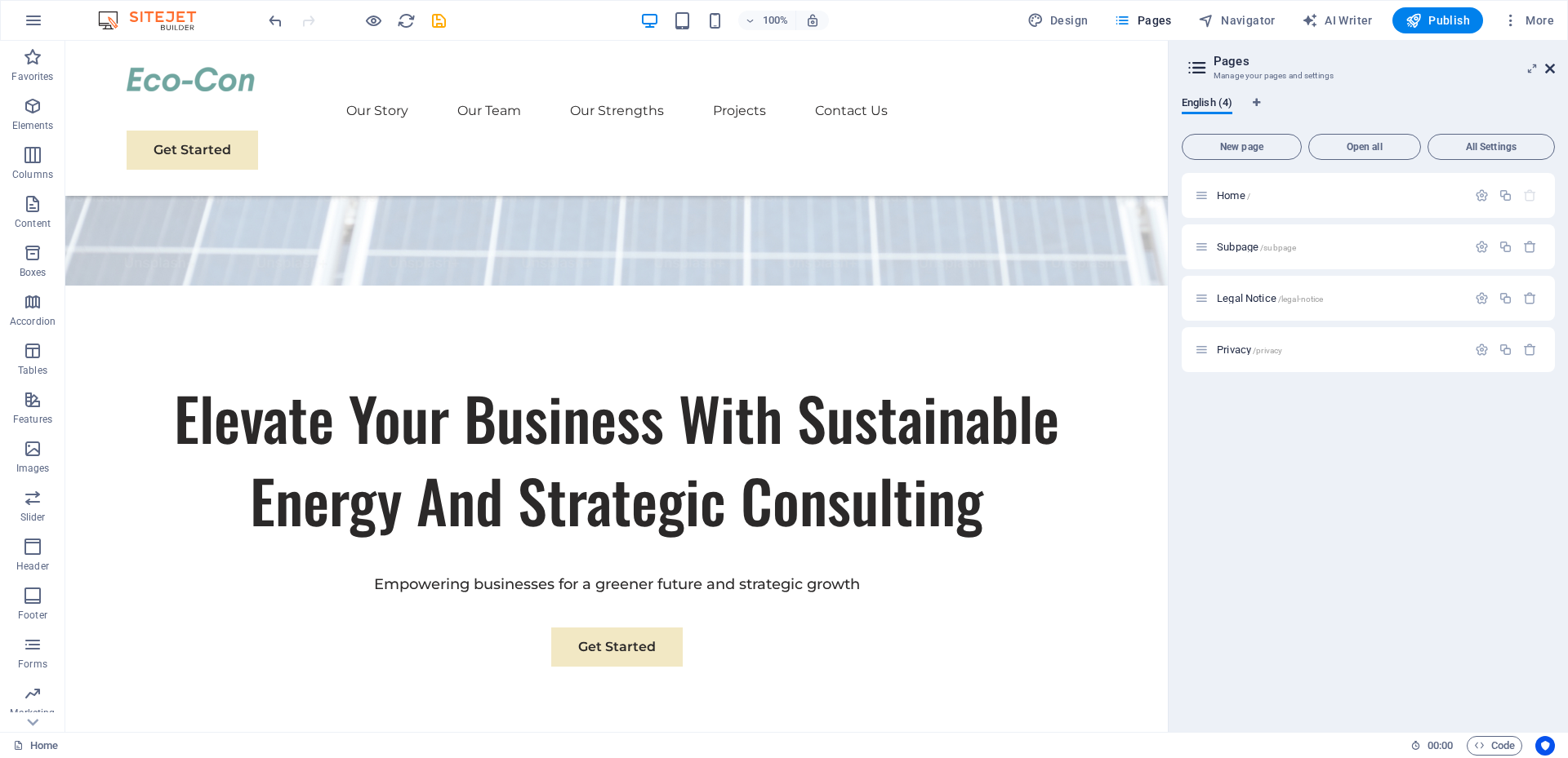
click at [1549, 68] on icon at bounding box center [1549, 68] width 9 height 13
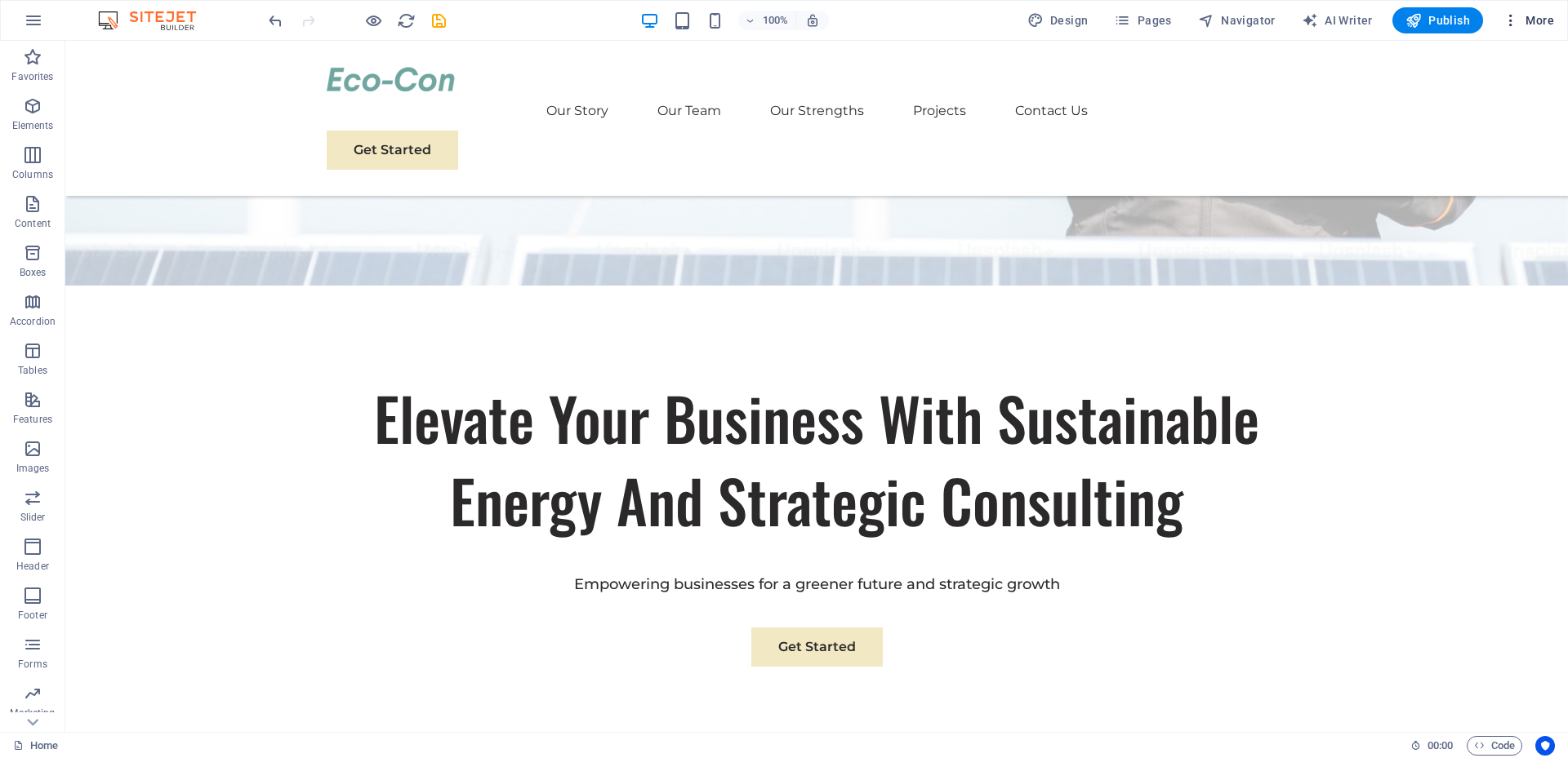
click at [1547, 14] on span "More" at bounding box center [1528, 20] width 52 height 16
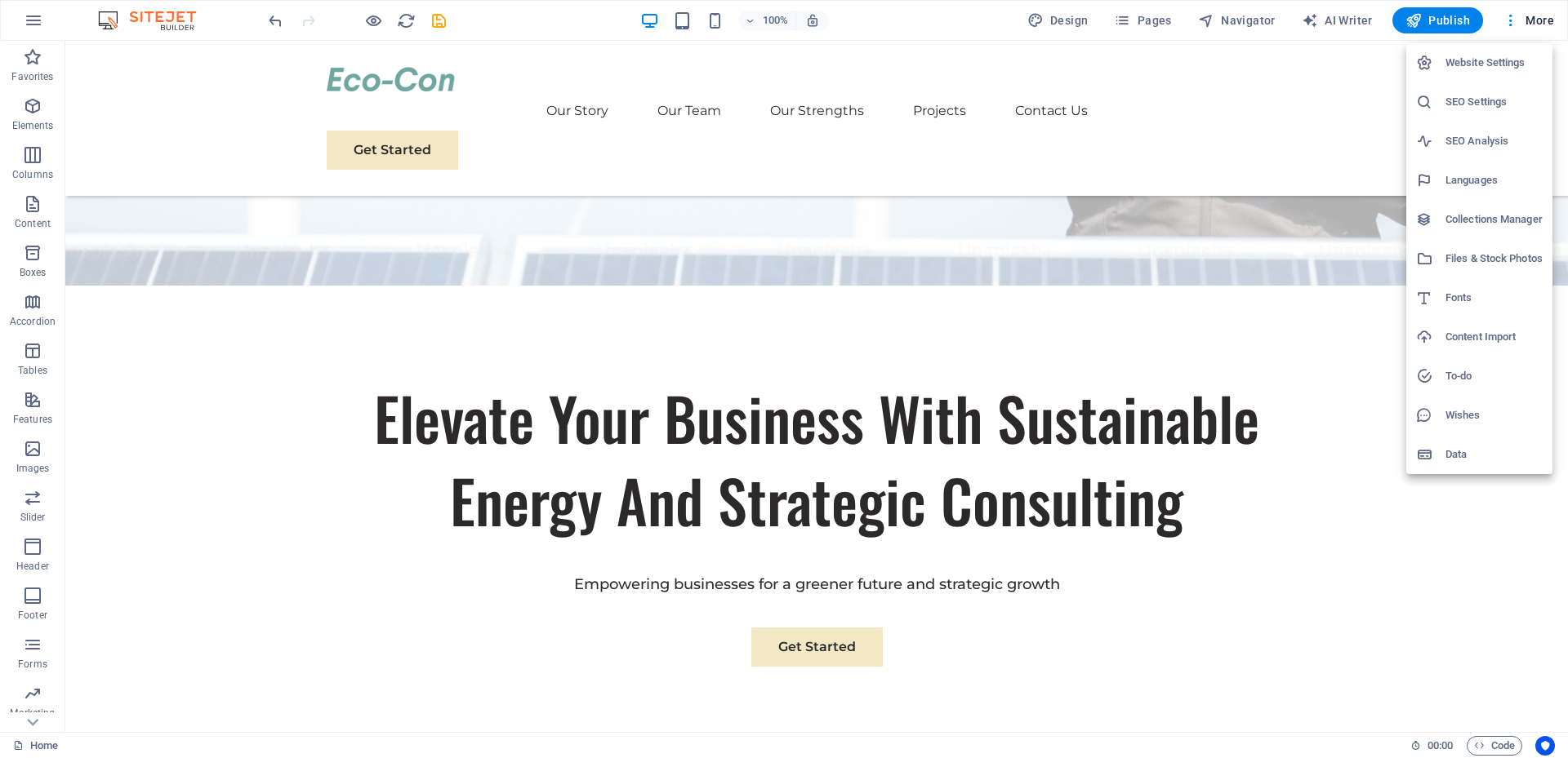
click at [1469, 60] on h6 "Website Settings" at bounding box center [1494, 63] width 98 height 20
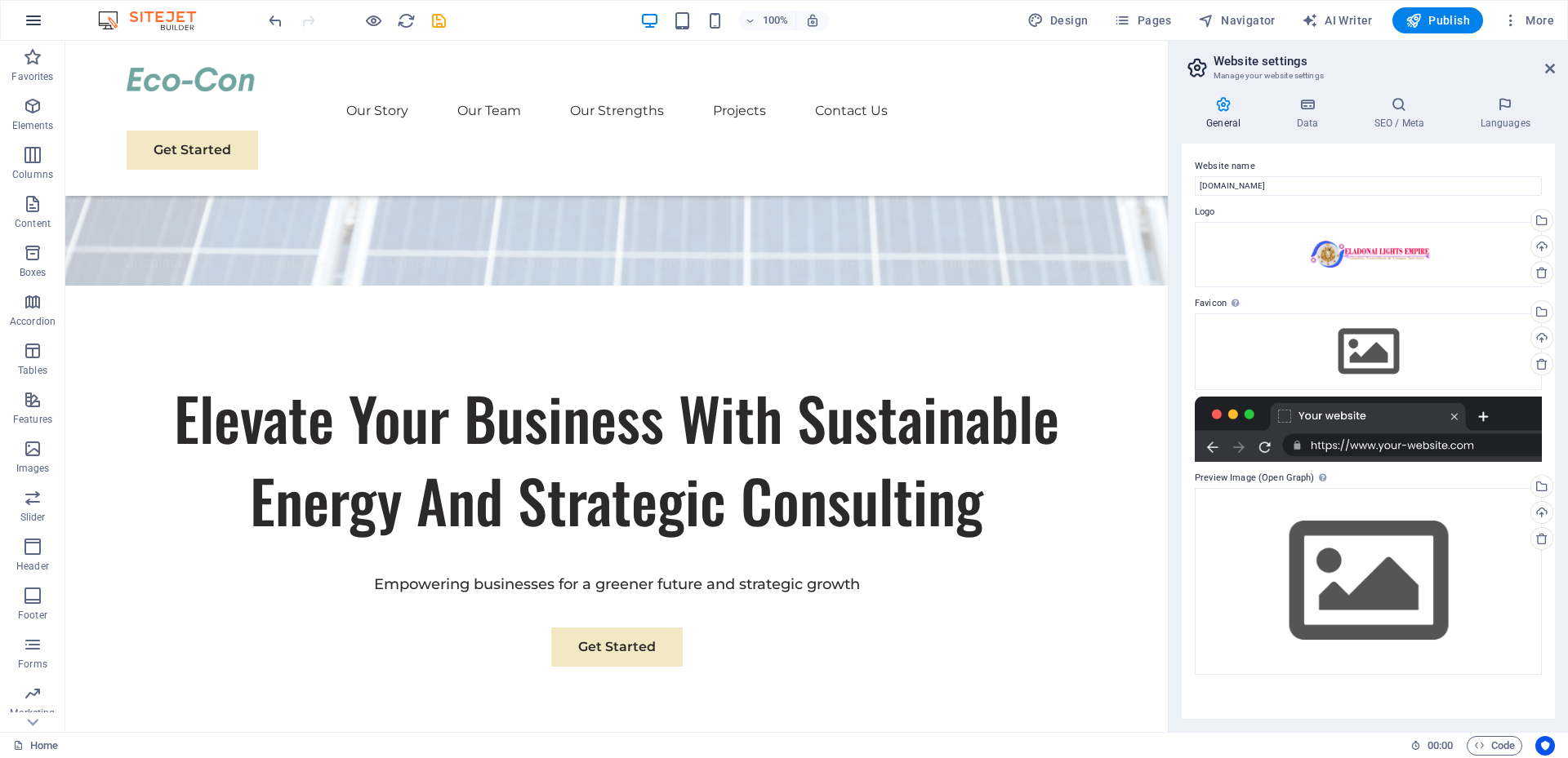
click at [30, 21] on icon "button" at bounding box center [33, 20] width 20 height 20
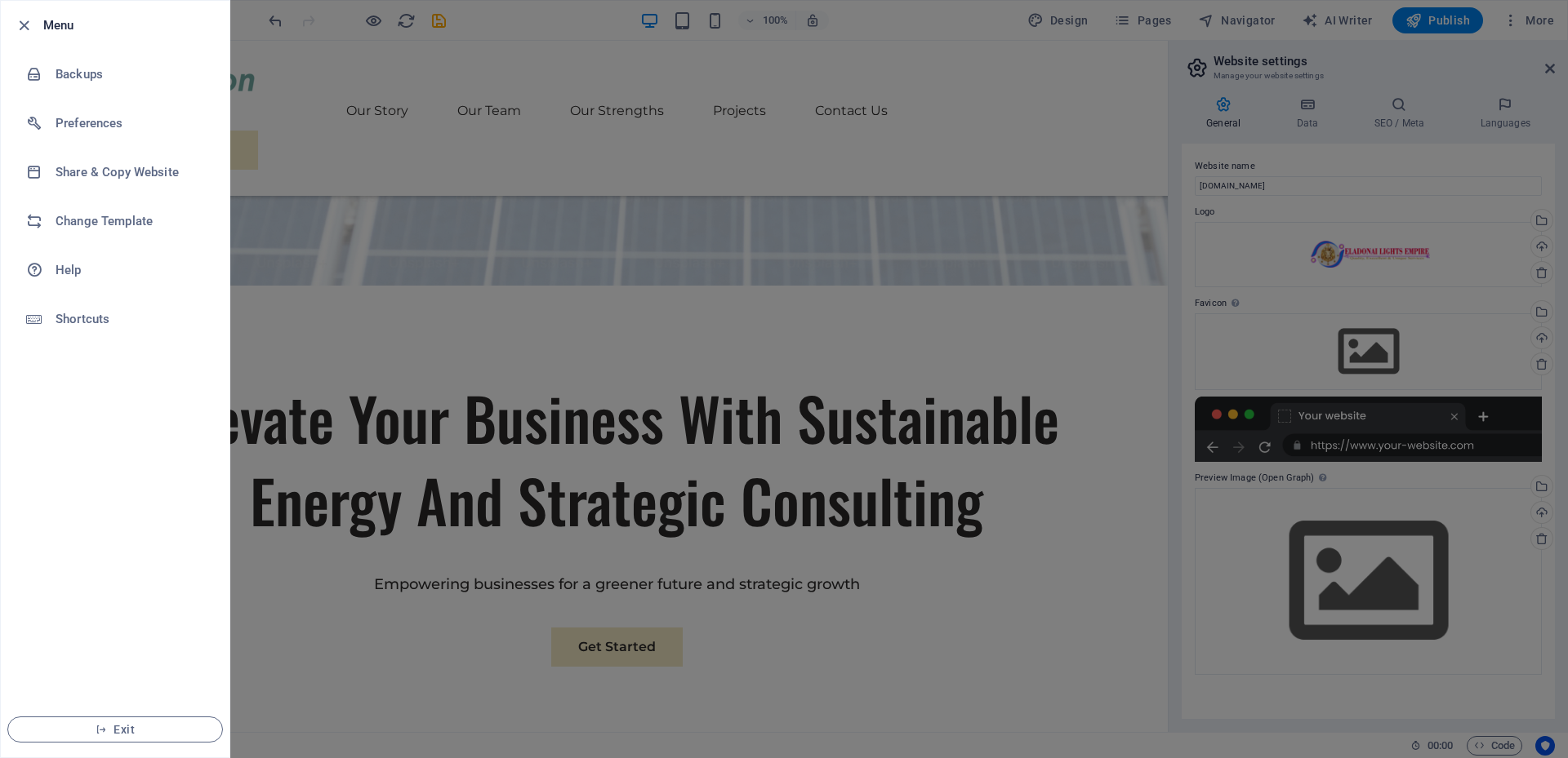
click at [659, 273] on div at bounding box center [784, 379] width 1568 height 758
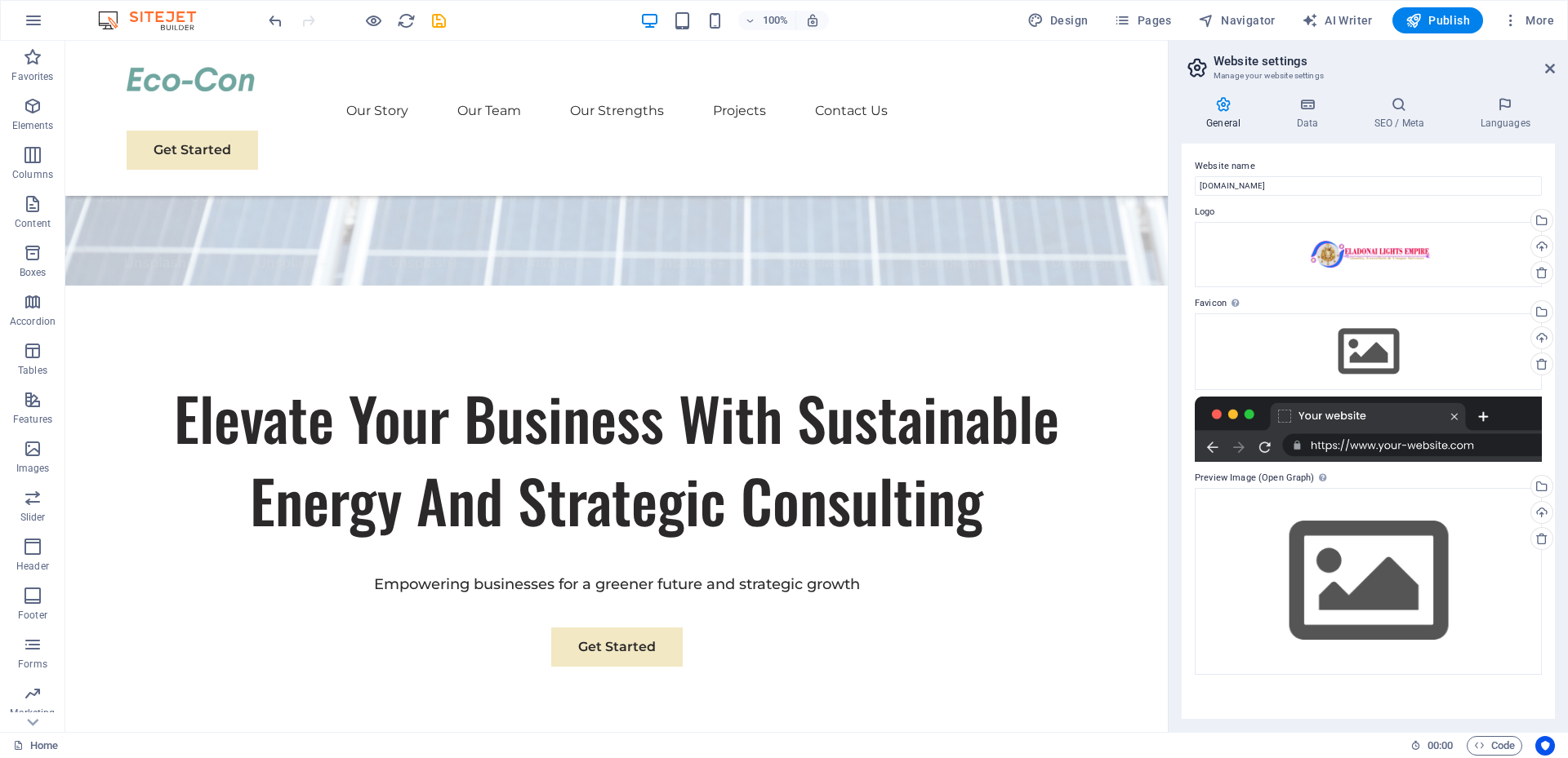
click at [1555, 66] on aside "Website settings Manage your website settings General Data SEO / Meta Languages…" at bounding box center [1367, 387] width 400 height 691
click at [1550, 70] on icon at bounding box center [1549, 68] width 9 height 13
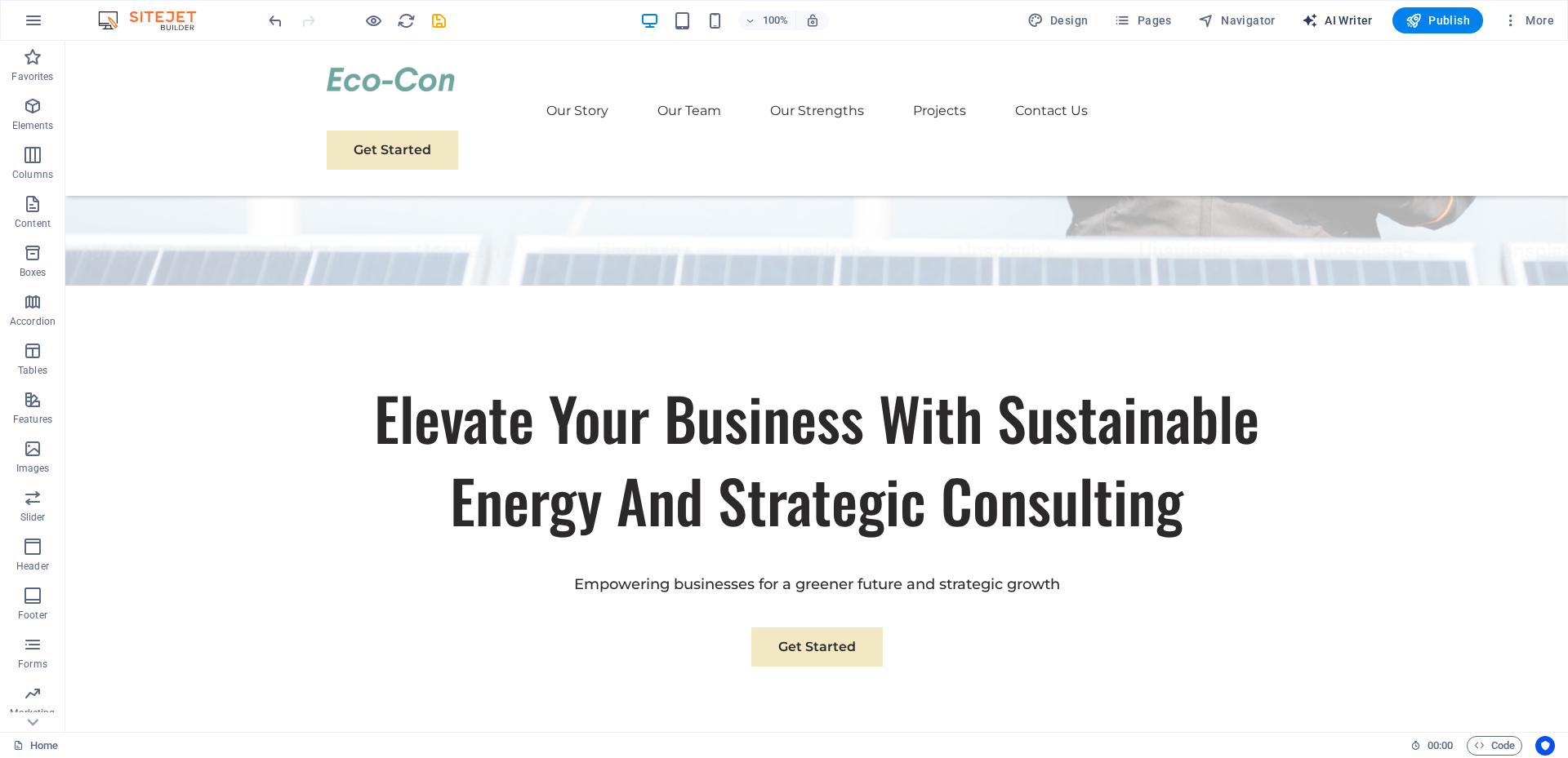
click at [1348, 22] on span "AI Writer" at bounding box center [1337, 20] width 71 height 16
select select "English"
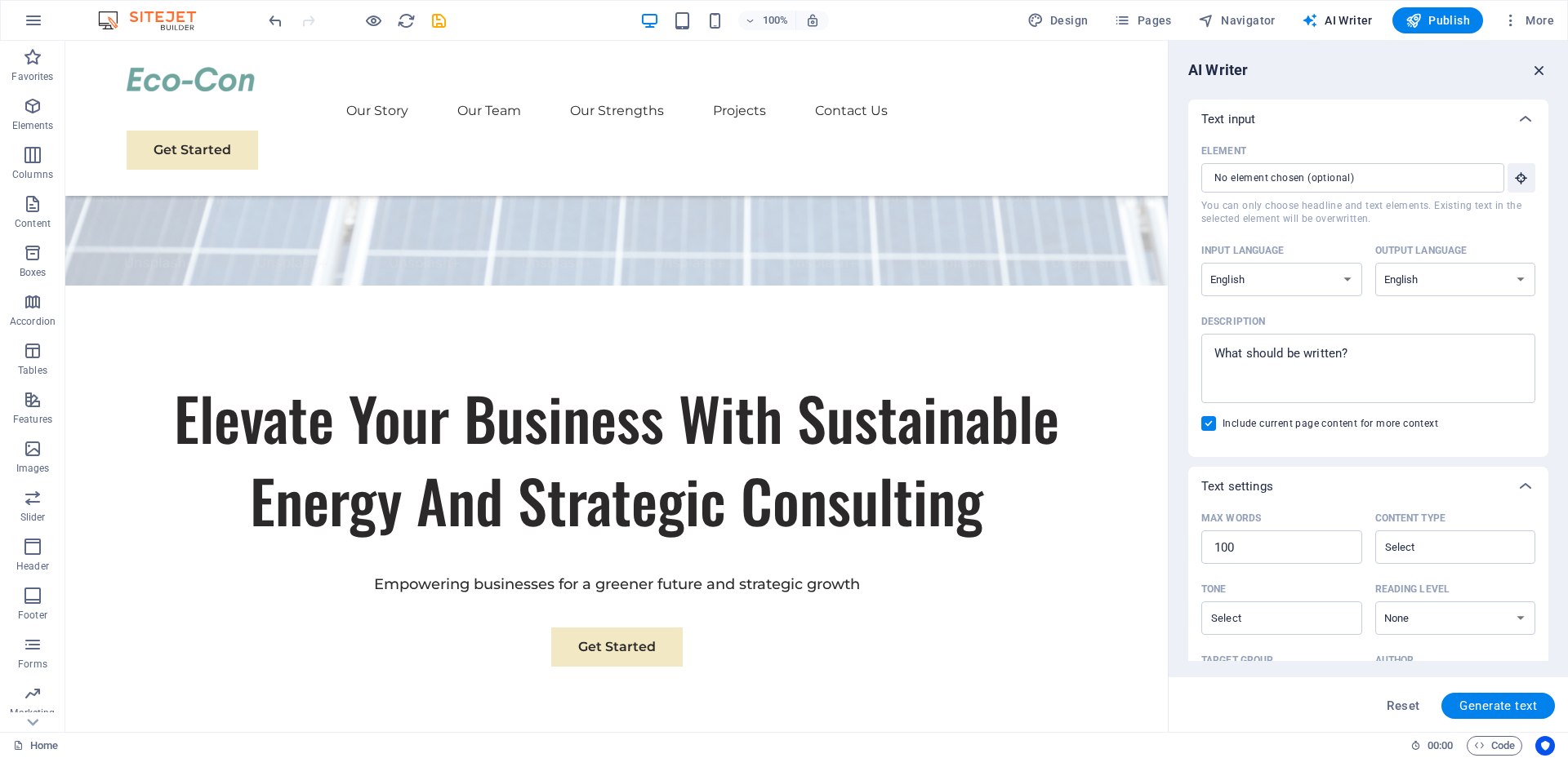
click at [1537, 68] on icon "button" at bounding box center [1538, 69] width 18 height 18
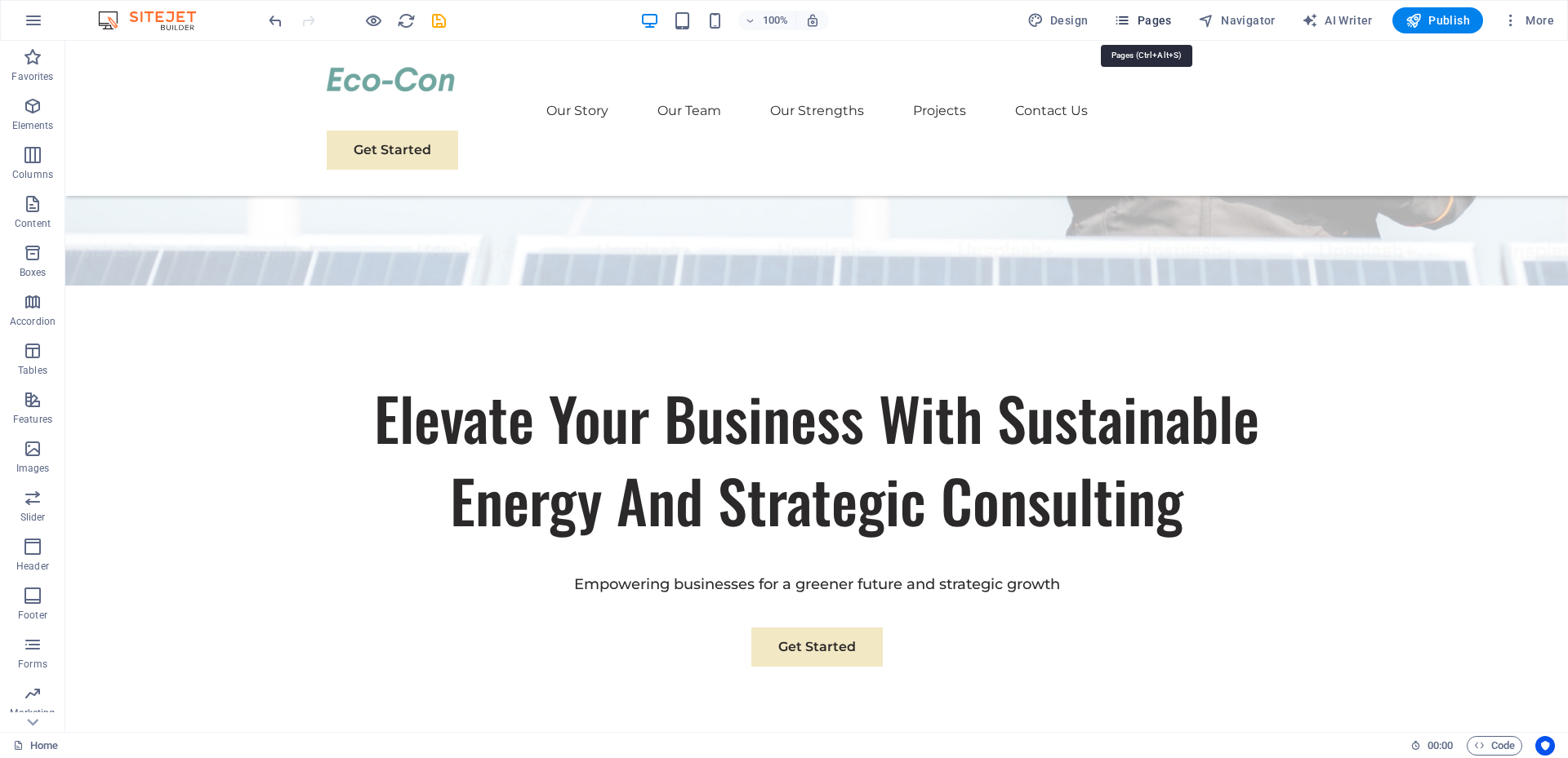
click at [1151, 22] on span "Pages" at bounding box center [1142, 20] width 57 height 16
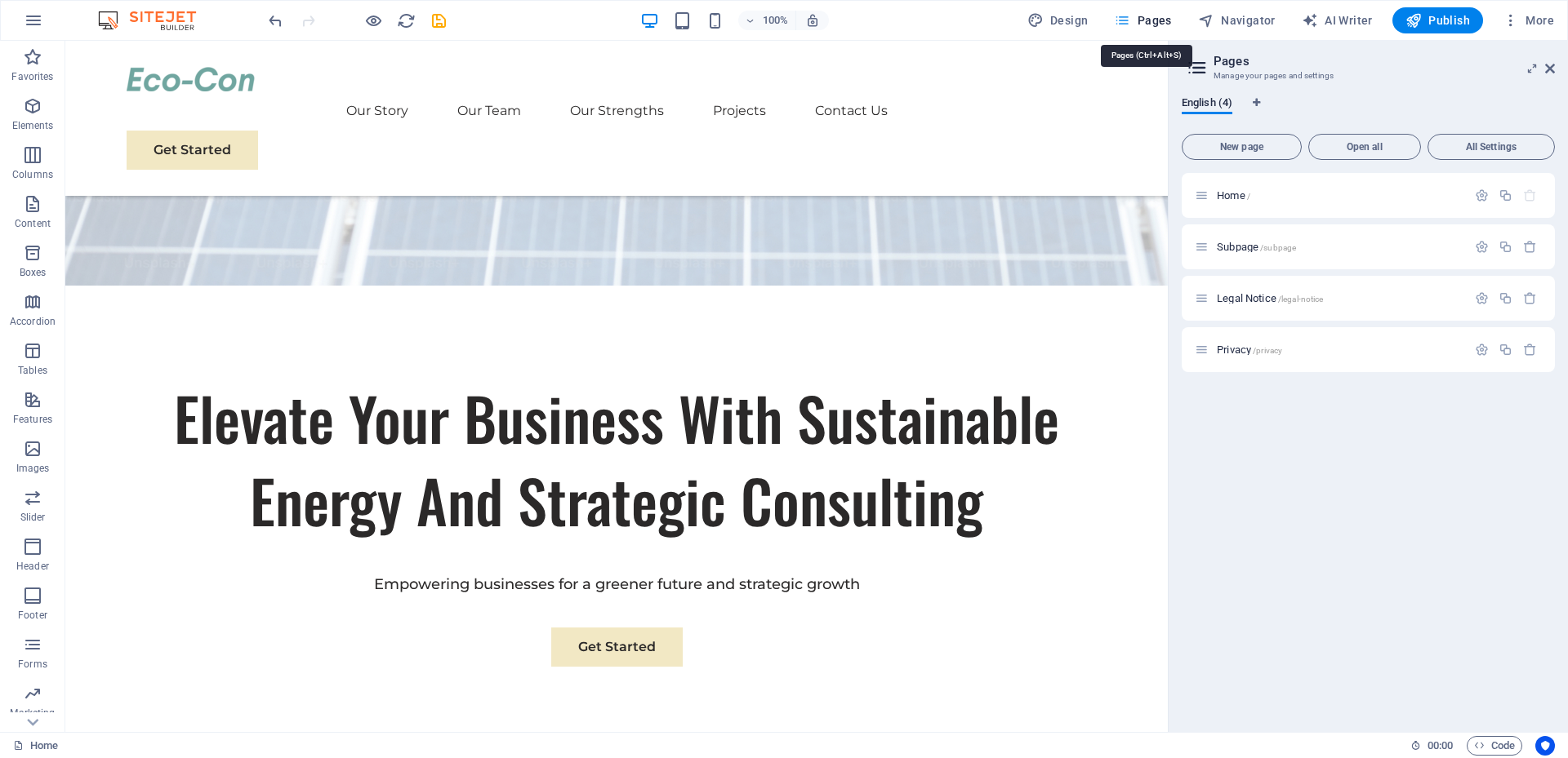
click at [1148, 23] on span "Pages" at bounding box center [1142, 20] width 57 height 16
drag, startPoint x: 1554, startPoint y: 72, endPoint x: 1469, endPoint y: 41, distance: 90.5
click at [1554, 72] on icon at bounding box center [1549, 68] width 9 height 13
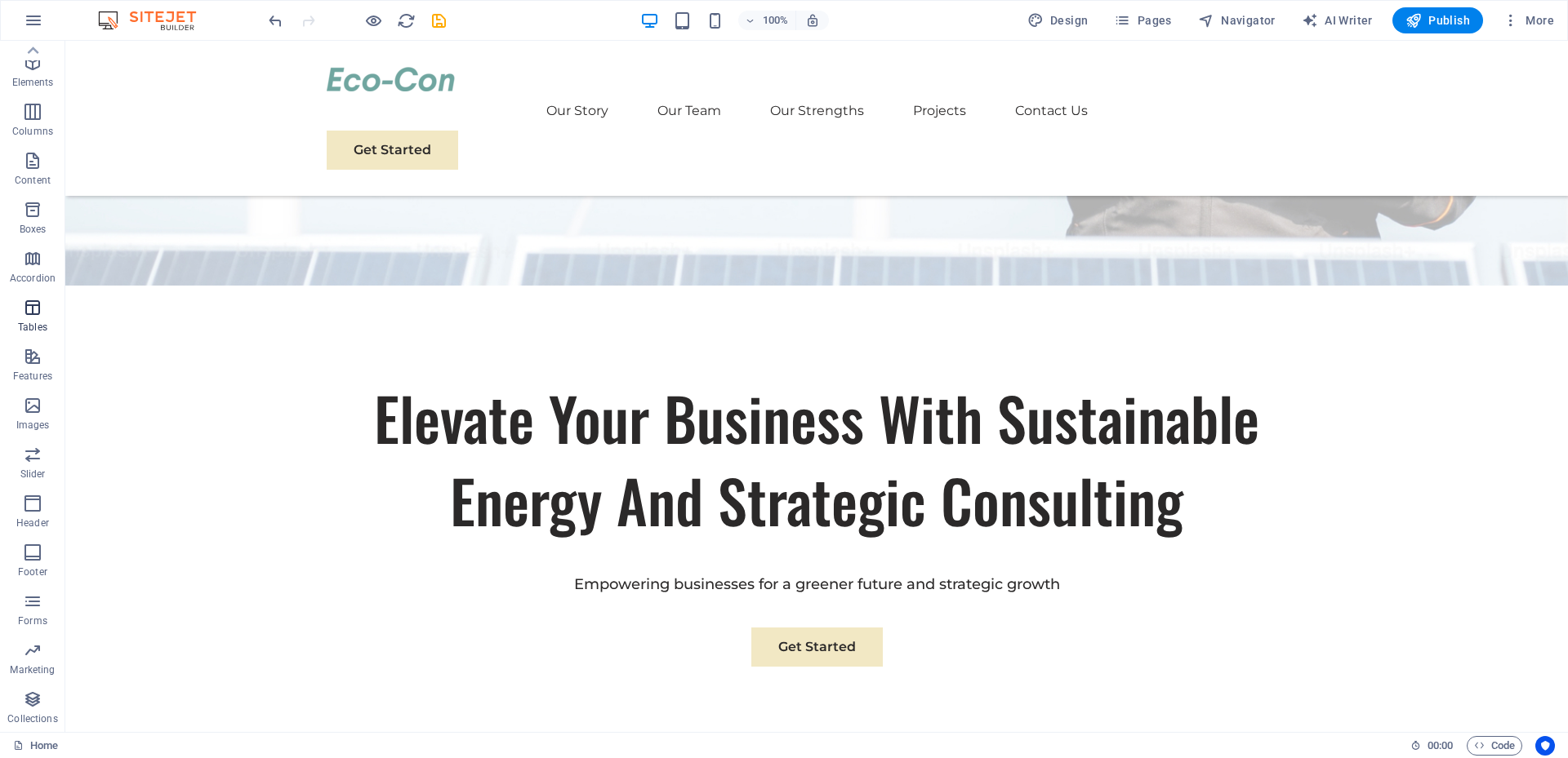
scroll to position [0, 0]
